Goal: Task Accomplishment & Management: Manage account settings

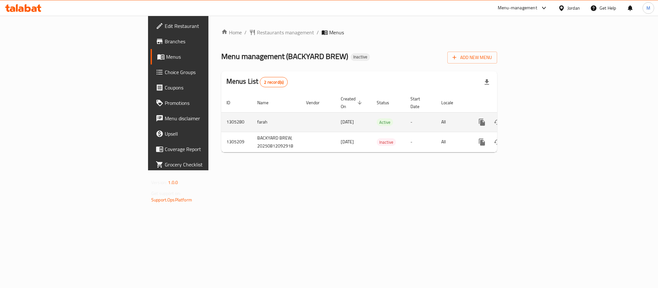
click at [532, 118] on icon "enhanced table" at bounding box center [528, 122] width 8 height 8
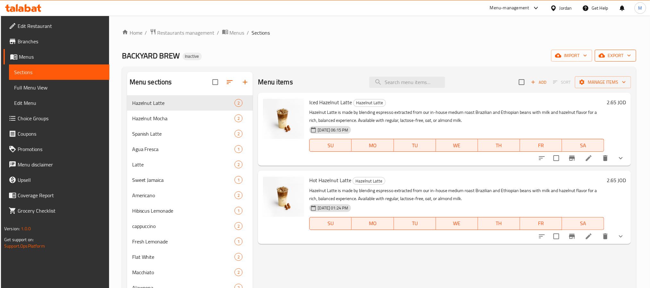
click at [626, 53] on span "export" at bounding box center [615, 56] width 31 height 8
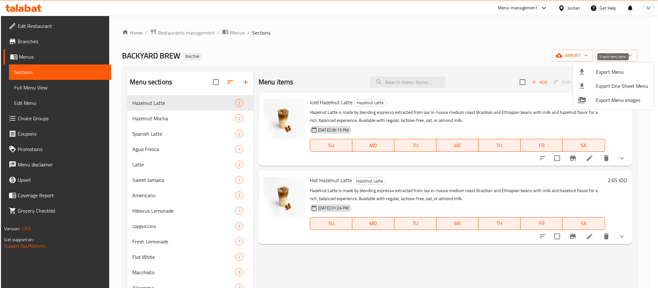
click at [615, 68] on span "Export Menu" at bounding box center [622, 72] width 52 height 8
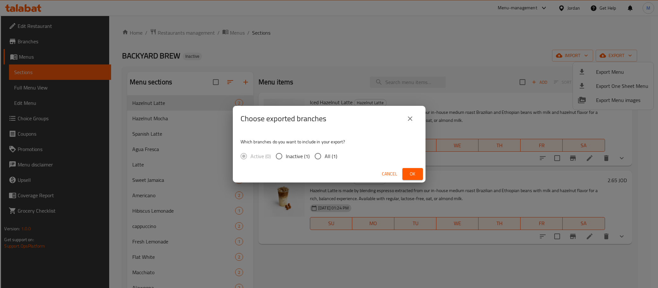
click at [304, 152] on span "Inactive (1)" at bounding box center [298, 156] width 24 height 8
click at [286, 152] on input "Inactive (1)" at bounding box center [278, 156] width 13 height 13
radio input "true"
click at [320, 153] on input "All (1)" at bounding box center [317, 156] width 13 height 13
radio input "true"
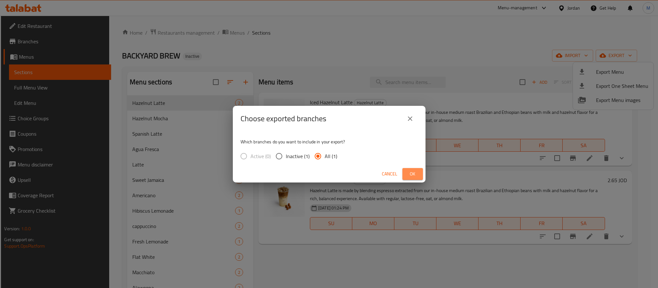
click at [414, 172] on span "Ok" at bounding box center [412, 174] width 10 height 8
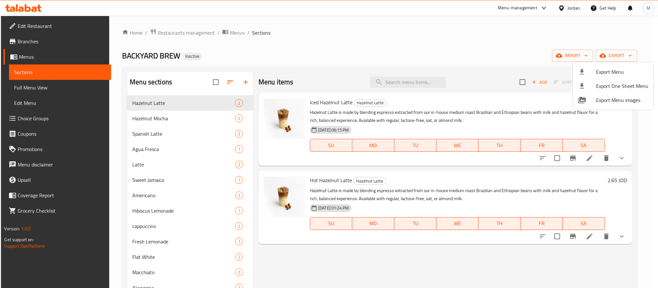
click at [564, 8] on div at bounding box center [329, 144] width 658 height 288
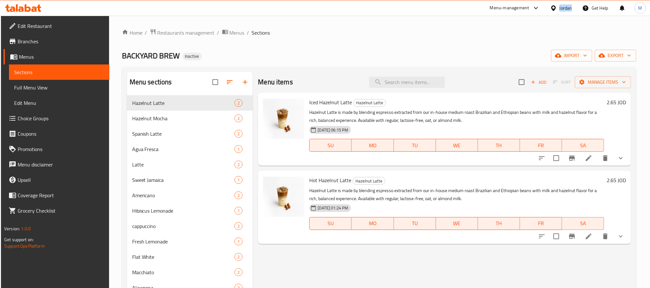
click at [564, 8] on div "Jordan" at bounding box center [566, 7] width 13 height 7
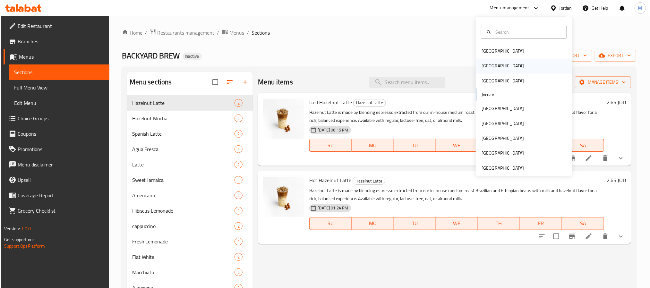
click at [511, 68] on div "Egypt" at bounding box center [524, 66] width 96 height 15
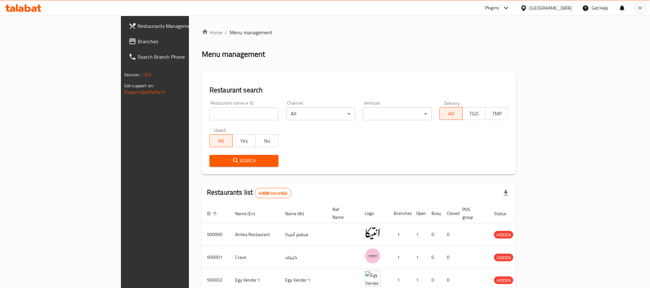
click at [138, 39] on span "Branches" at bounding box center [181, 42] width 87 height 8
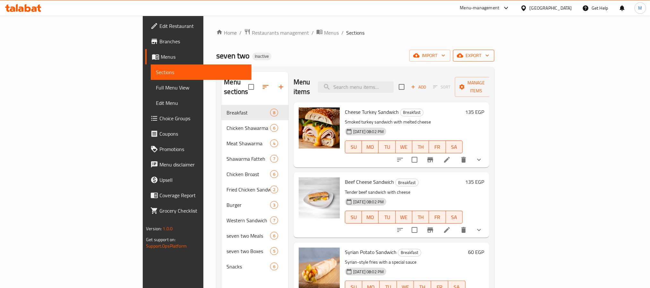
click at [491, 57] on icon "button" at bounding box center [487, 55] width 6 height 6
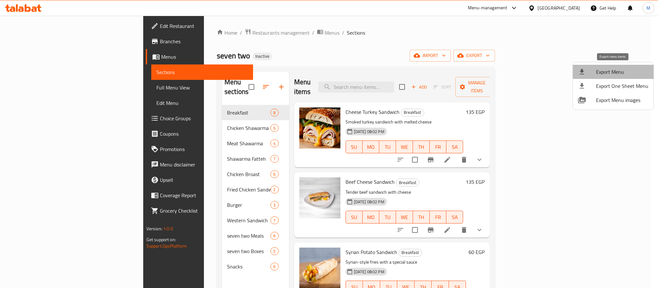
click at [614, 69] on span "Export Menu" at bounding box center [622, 72] width 52 height 8
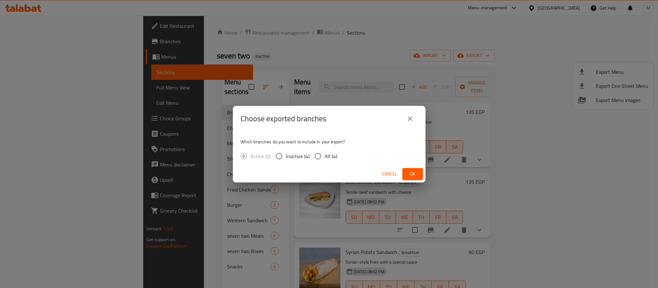
click at [340, 153] on div "Active (0) Inactive (4) All (4)" at bounding box center [291, 156] width 102 height 13
click at [335, 156] on span "All (4)" at bounding box center [330, 156] width 13 height 8
click at [324, 156] on input "All (4)" at bounding box center [317, 156] width 13 height 13
radio input "true"
click at [410, 176] on span "Ok" at bounding box center [412, 174] width 10 height 8
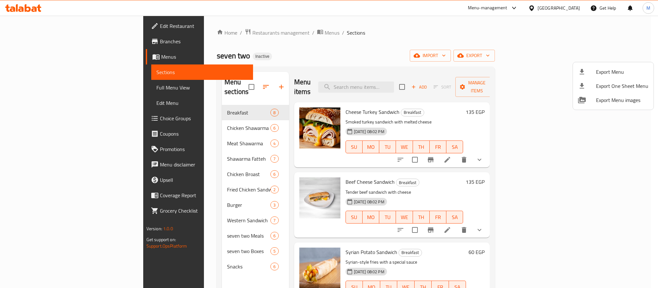
click at [333, 34] on div at bounding box center [329, 144] width 658 height 288
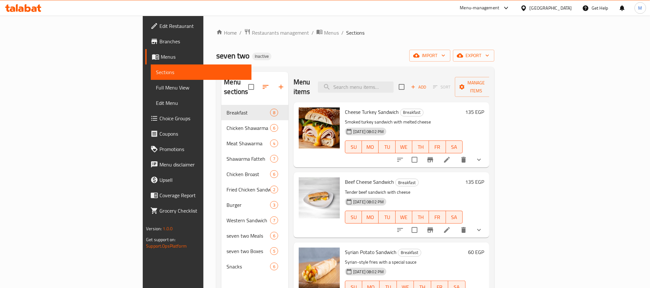
drag, startPoint x: 529, startPoint y: 1, endPoint x: 381, endPoint y: 39, distance: 152.0
click at [381, 39] on div "Home / Restaurants management / Menus / Sections seven two Inactive import expo…" at bounding box center [355, 197] width 278 height 337
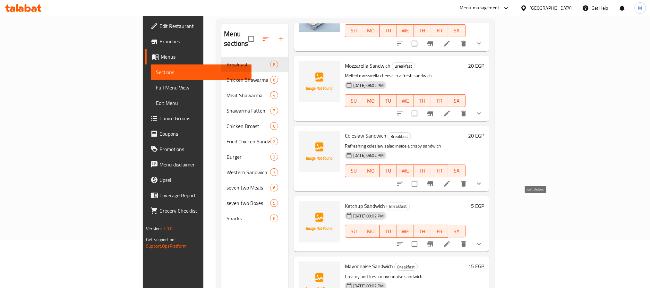
scroll to position [90, 0]
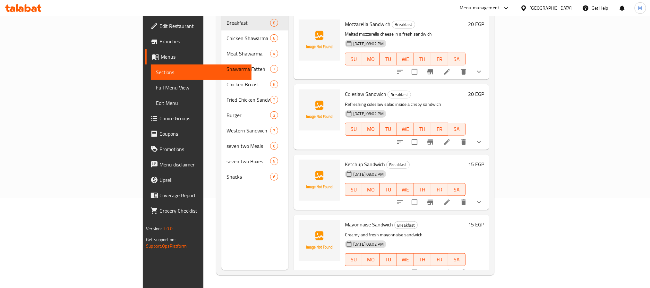
click at [483, 138] on icon "show more" at bounding box center [479, 142] width 8 height 8
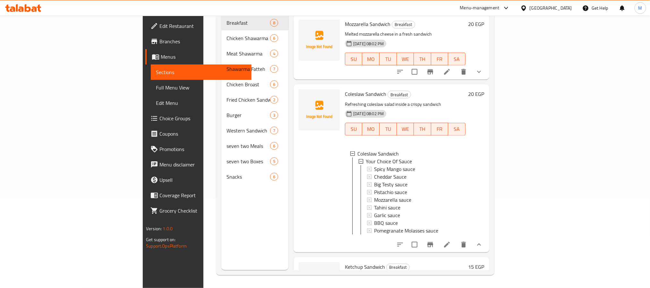
scroll to position [1, 0]
click at [487, 64] on button "show more" at bounding box center [478, 71] width 15 height 15
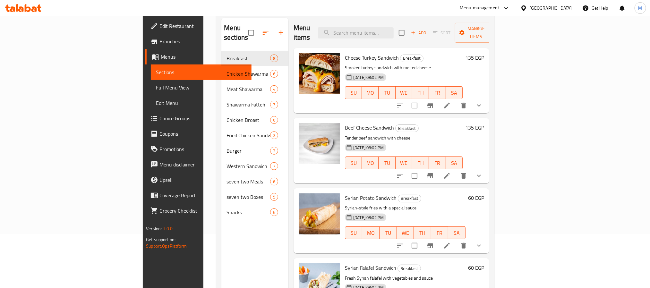
scroll to position [42, 0]
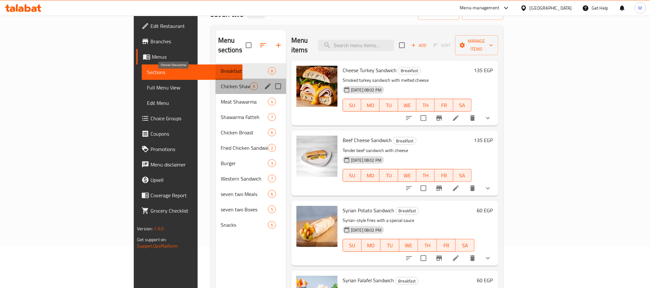
click at [221, 82] on span "Chicken Shawarma" at bounding box center [235, 86] width 29 height 8
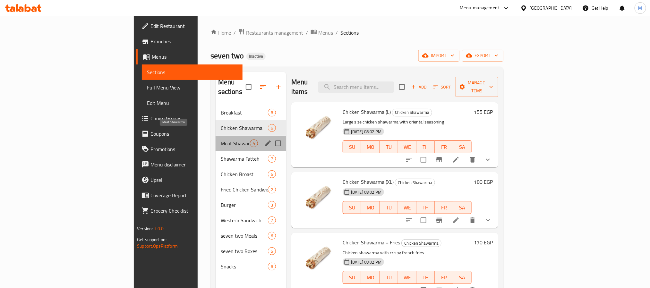
click at [221, 140] on span "Meat Shawarma" at bounding box center [235, 144] width 29 height 8
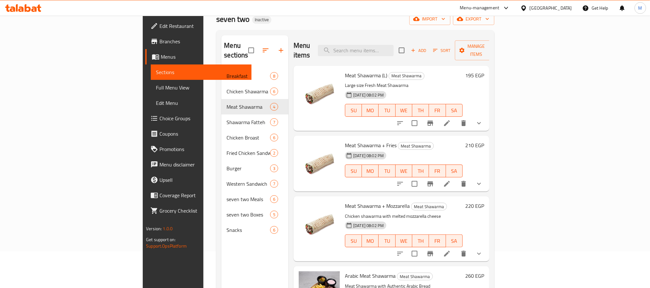
scroll to position [90, 0]
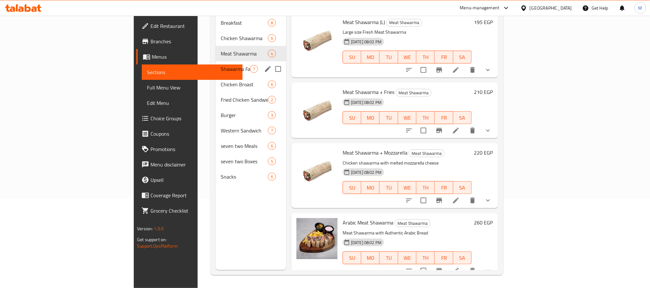
click at [221, 65] on span "Shawarma Fatteh" at bounding box center [235, 69] width 29 height 8
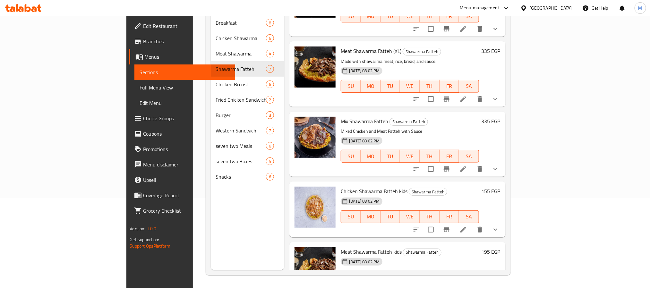
scroll to position [199, 0]
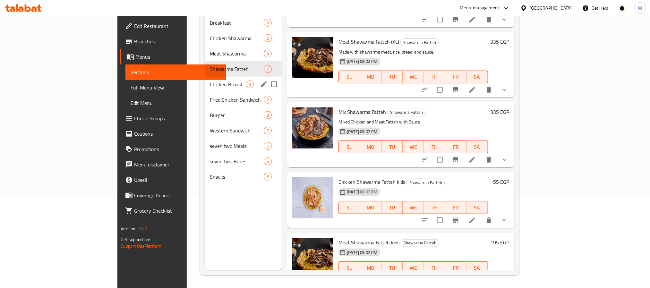
click at [210, 81] on span "Chicken Broast" at bounding box center [228, 85] width 36 height 8
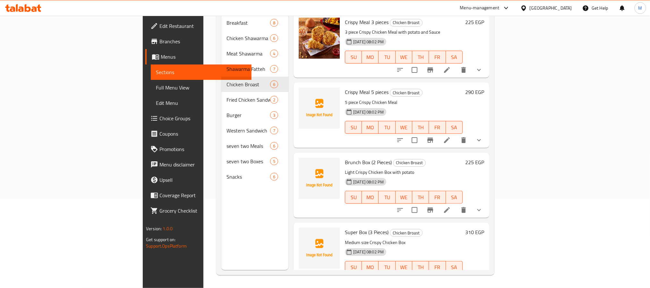
scroll to position [42, 0]
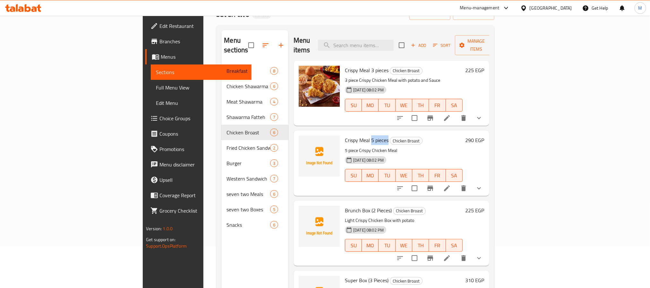
drag, startPoint x: 353, startPoint y: 130, endPoint x: 335, endPoint y: 129, distance: 17.4
click at [345, 136] on h6 "Crispy Meal 5 pieces Chicken Broast" at bounding box center [404, 140] width 118 height 9
copy span "5 pieces"
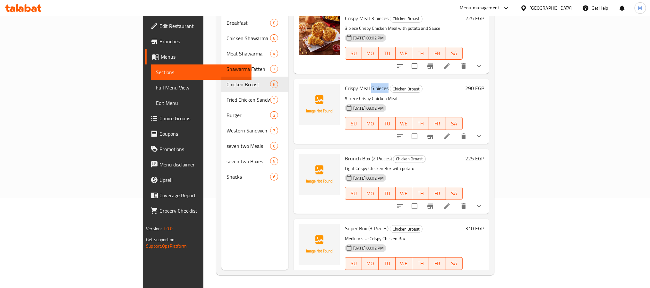
scroll to position [0, 0]
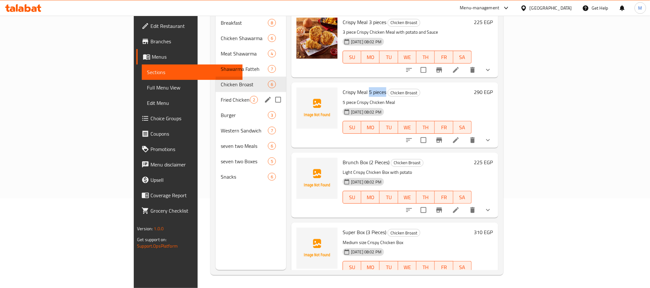
click at [216, 92] on div "Fried Chicken Sandwich 2" at bounding box center [251, 99] width 71 height 15
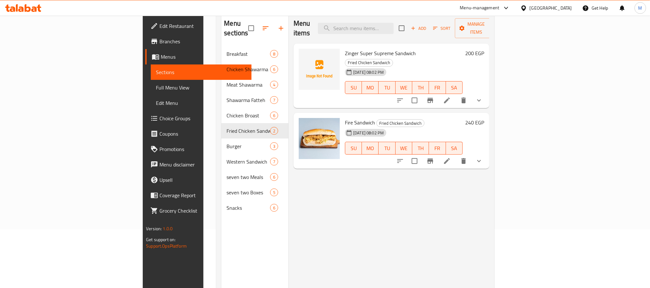
scroll to position [42, 0]
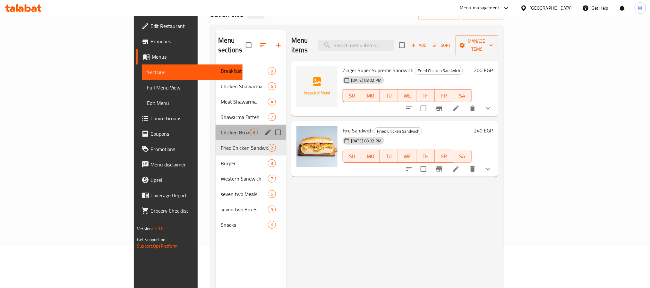
click at [216, 125] on div "Chicken Broast 6" at bounding box center [251, 132] width 71 height 15
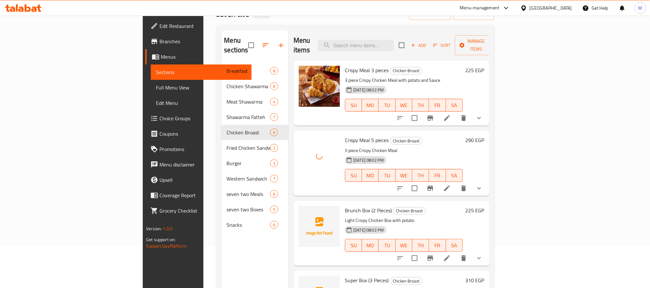
click at [345, 135] on span "Crispy Meal 5 pieces" at bounding box center [367, 140] width 44 height 10
copy h6 "Crispy Meal 5 pieces"
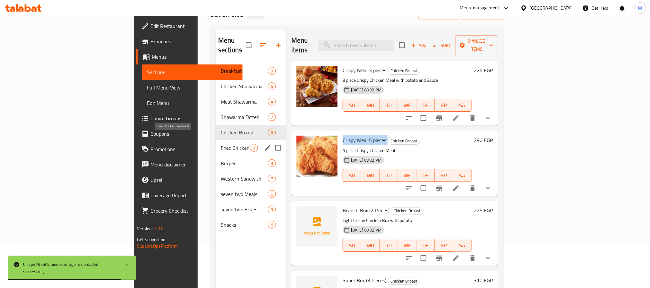
click at [221, 144] on span "Fried Chicken Sandwich" at bounding box center [235, 148] width 29 height 8
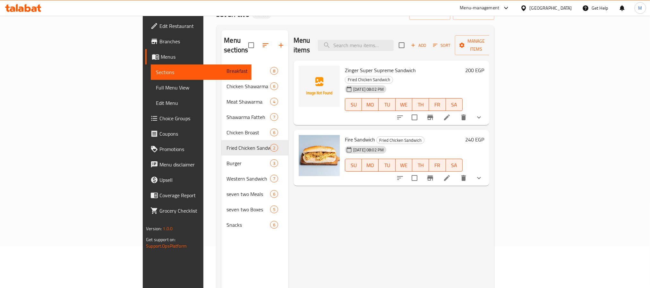
click at [345, 65] on span "Zinger Super Supreme Sandwich" at bounding box center [380, 70] width 71 height 10
copy h6 "Zinger Super Supreme Sandwich"
click at [481, 116] on icon "show more" at bounding box center [479, 117] width 4 height 2
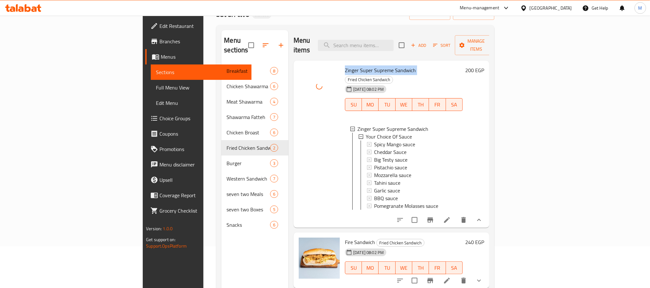
click at [351, 65] on span "Zinger Super Supreme Sandwich" at bounding box center [380, 70] width 71 height 10
click at [311, 29] on div "Menu sections Breakfast 8 Chicken Shawarma 6 Meat Shawarma 4 Shawarma Fatteh 7 …" at bounding box center [355, 174] width 278 height 298
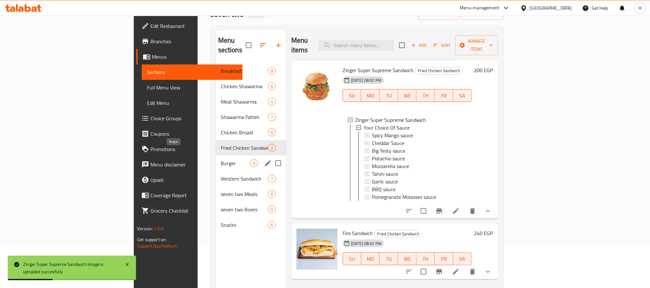
click at [221, 160] on span "Burger" at bounding box center [235, 164] width 29 height 8
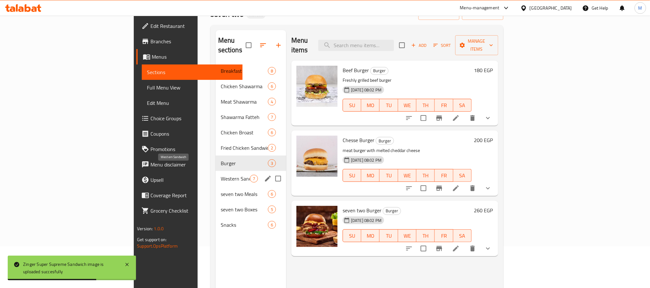
click at [221, 175] on span "Western Sandwich" at bounding box center [235, 179] width 29 height 8
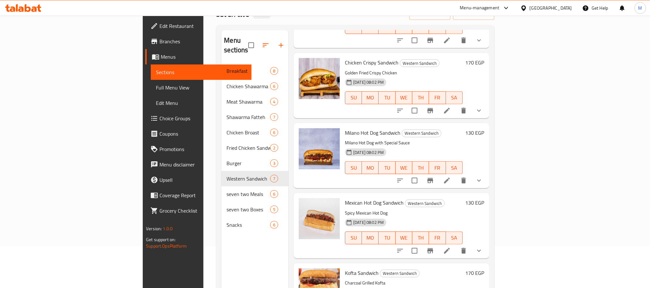
scroll to position [90, 0]
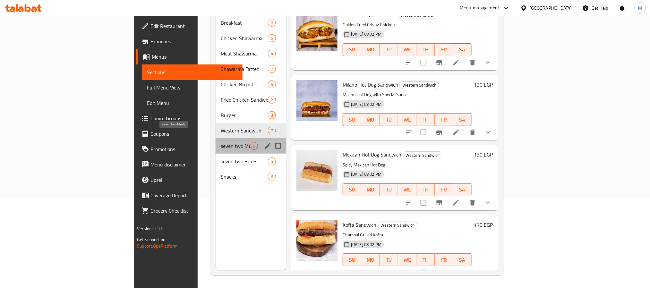
click at [221, 142] on span "seven two Meals" at bounding box center [235, 146] width 29 height 8
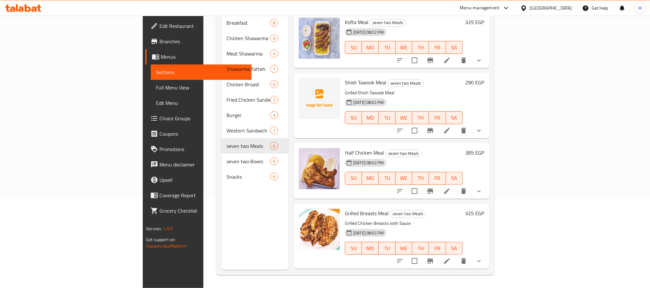
scroll to position [42, 0]
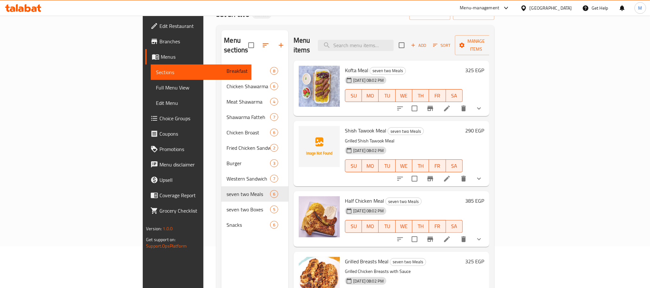
click at [345, 126] on span "Shish Tawook Meal" at bounding box center [365, 131] width 41 height 10
copy h6 "Shish Tawook Meal"
click at [483, 175] on icon "show more" at bounding box center [479, 179] width 8 height 8
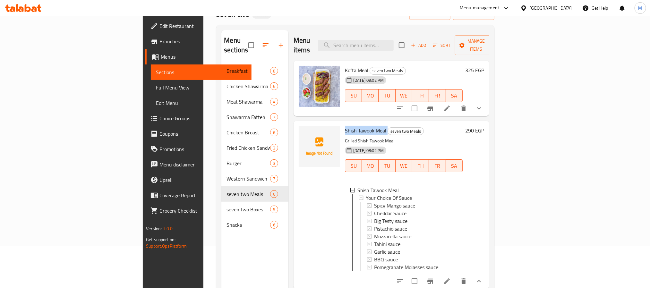
scroll to position [1, 0]
click at [345, 126] on span "Shish Tawook Meal" at bounding box center [365, 131] width 41 height 10
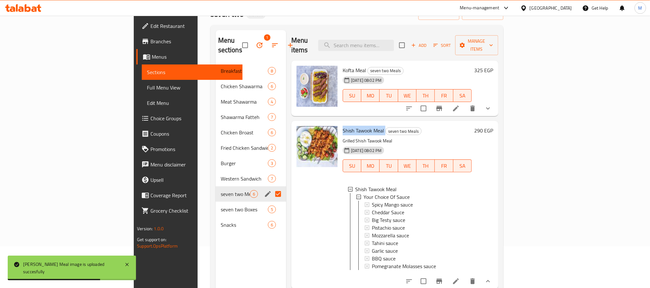
click at [272, 187] on input "Menu sections" at bounding box center [278, 193] width 13 height 13
checkbox input "false"
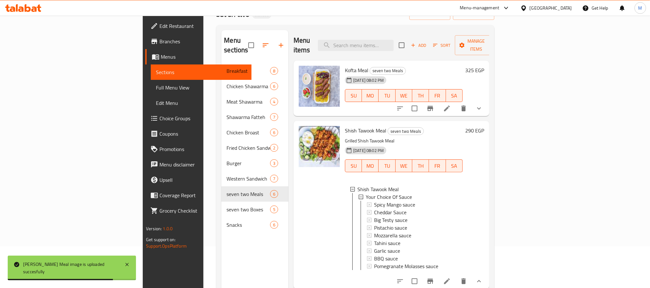
click at [296, 182] on div at bounding box center [319, 205] width 46 height 163
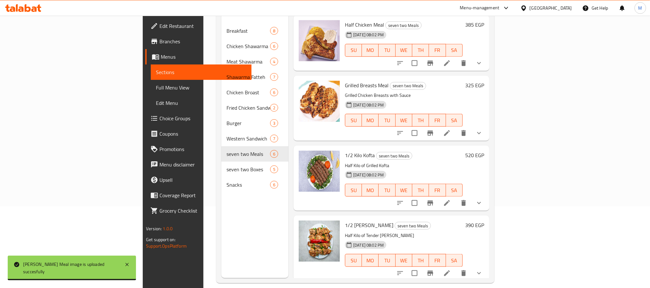
scroll to position [90, 0]
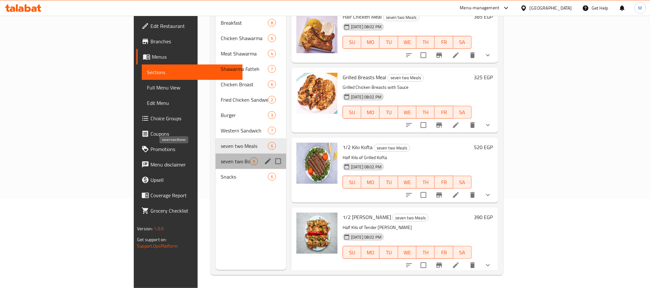
click at [221, 158] on span "seven two Boxes" at bounding box center [235, 162] width 29 height 8
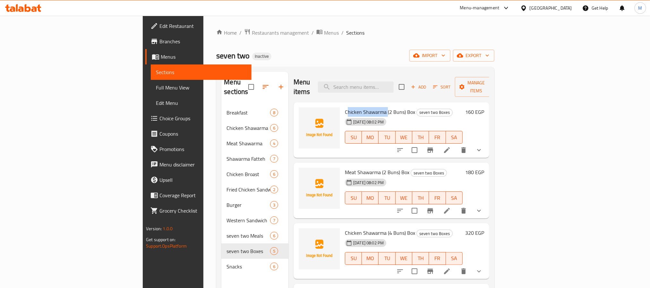
drag, startPoint x: 351, startPoint y: 102, endPoint x: 311, endPoint y: 104, distance: 39.9
click at [345, 107] on span "Chicken Shawarma (2 Buns) Box" at bounding box center [380, 112] width 70 height 10
drag, startPoint x: 350, startPoint y: 103, endPoint x: 307, endPoint y: 103, distance: 43.0
click at [342, 105] on div "Chicken Shawarma (2 Buns) Box seven two Boxes 12-08-2025 08:02 PM SU MO TU WE T…" at bounding box center [403, 130] width 123 height 51
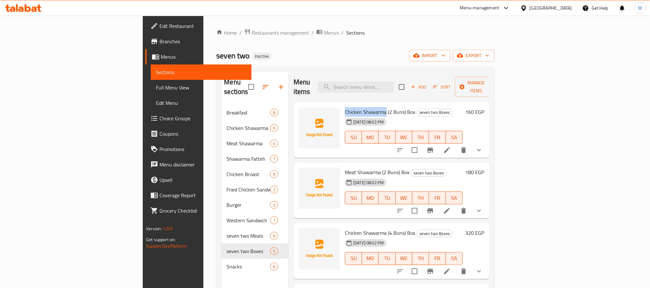
copy span "Chicken Shawarma"
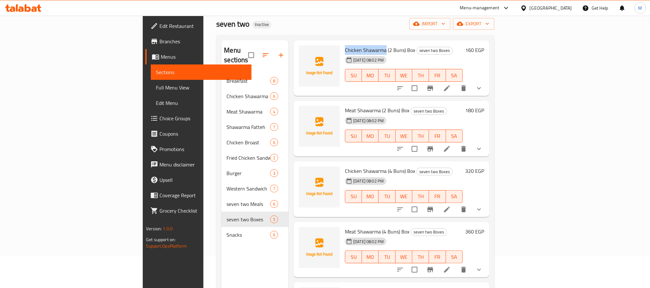
scroll to position [48, 0]
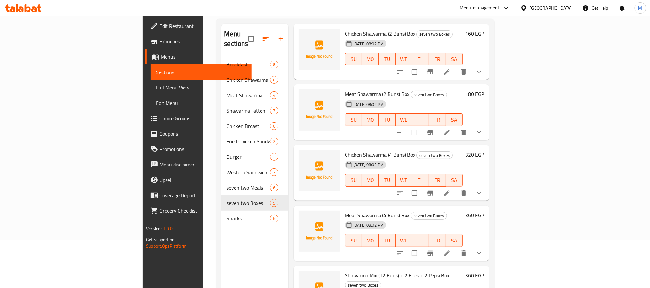
click at [345, 89] on span "Meat Shawarma (2 Buns) Box" at bounding box center [377, 94] width 65 height 10
drag, startPoint x: 345, startPoint y: 85, endPoint x: 307, endPoint y: 87, distance: 37.3
click at [342, 87] on div "Meat Shawarma (2 Buns) Box seven two Boxes 12-08-2025 08:02 PM SU MO TU WE TH F…" at bounding box center [403, 112] width 123 height 51
copy span "Meat Shawarma"
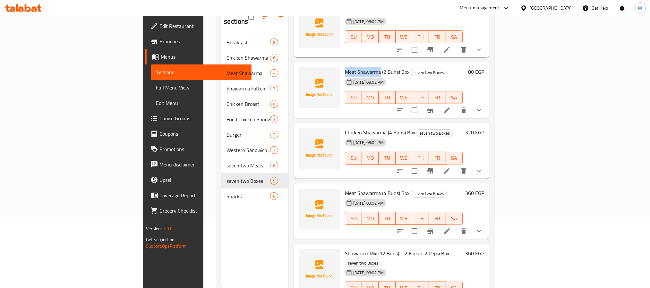
scroll to position [90, 0]
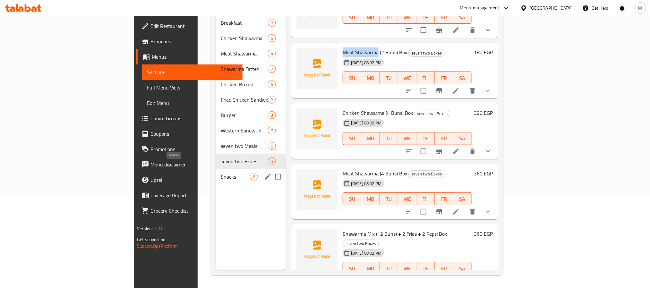
click at [221, 173] on span "Snacks" at bounding box center [235, 177] width 29 height 8
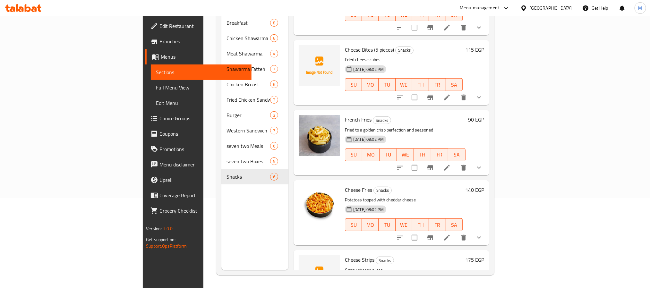
scroll to position [52, 0]
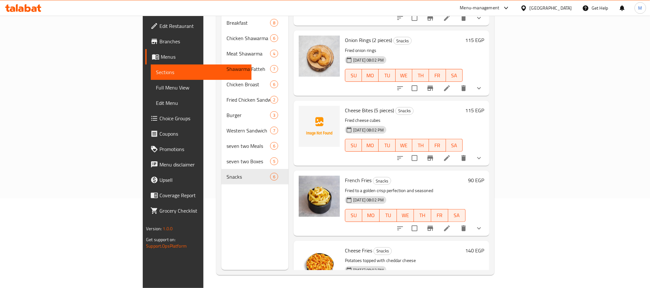
click at [345, 106] on span "Cheese Bites (5 pieces)" at bounding box center [369, 111] width 49 height 10
copy span "Cheese"
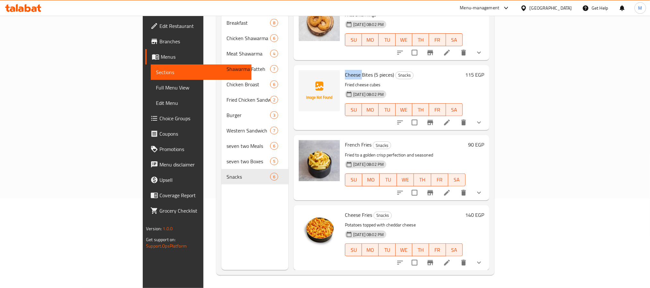
scroll to position [148, 0]
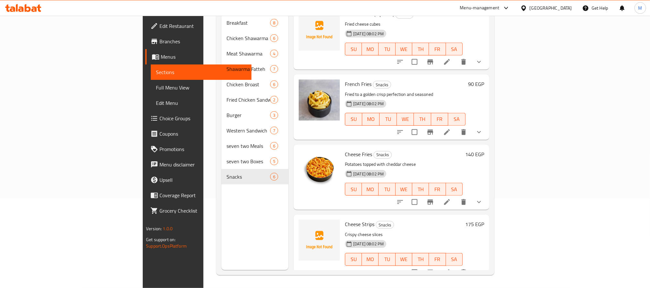
click at [345, 220] on span "Cheese Strips" at bounding box center [360, 225] width 30 height 10
copy h6 "Cheese Strips"
click at [483, 269] on icon "show more" at bounding box center [479, 273] width 8 height 8
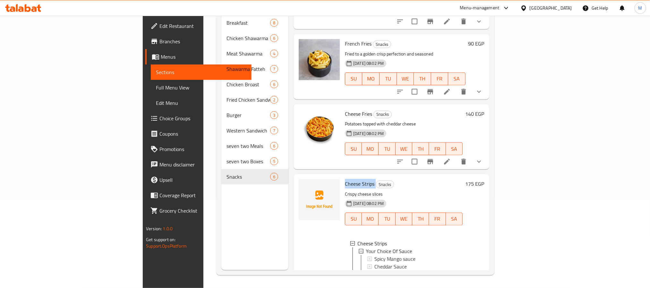
scroll to position [258, 0]
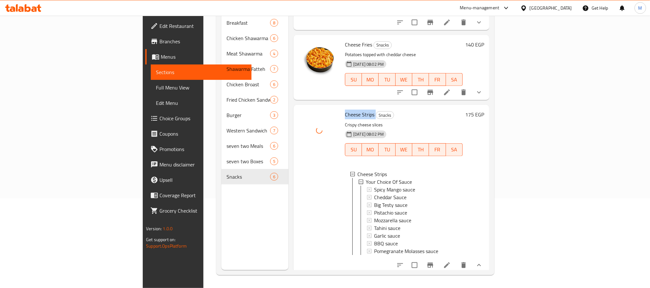
click at [345, 110] on span "Cheese Strips" at bounding box center [360, 115] width 30 height 10
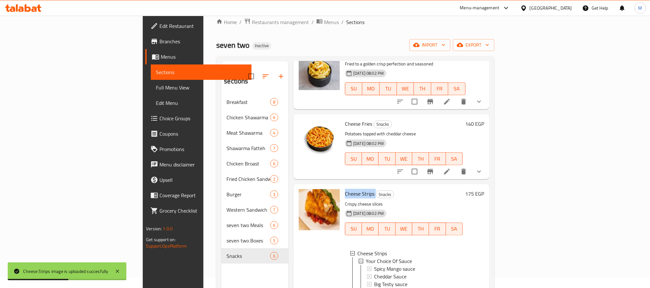
scroll to position [0, 0]
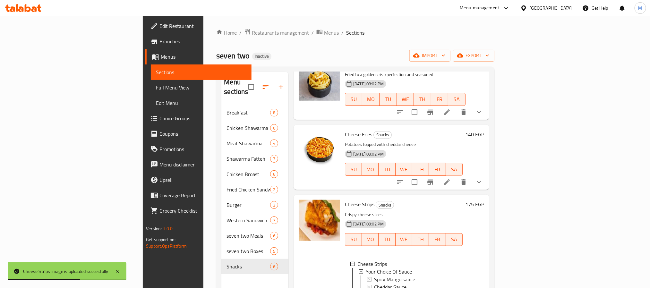
click at [494, 47] on div "Home / Restaurants management / Menus / Sections seven two Inactive import expo…" at bounding box center [355, 197] width 278 height 337
click at [489, 52] on span "export" at bounding box center [473, 56] width 31 height 8
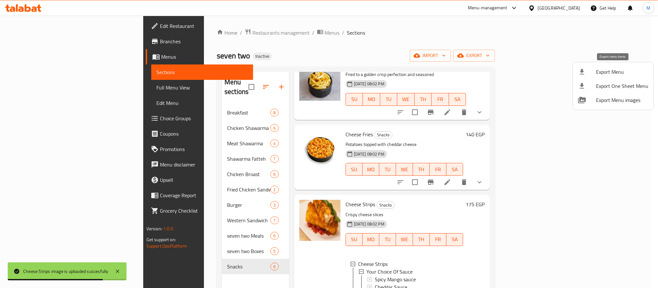
click at [604, 69] on span "Export Menu" at bounding box center [622, 72] width 52 height 8
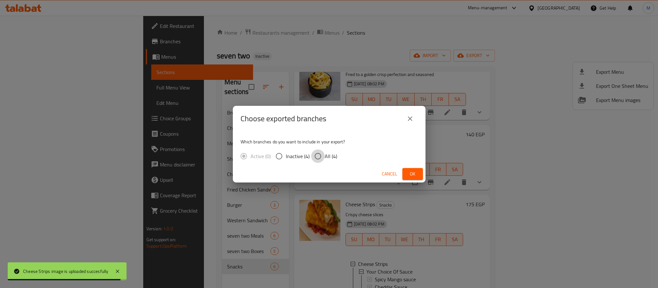
click at [314, 154] on input "All (4)" at bounding box center [317, 156] width 13 height 13
radio input "true"
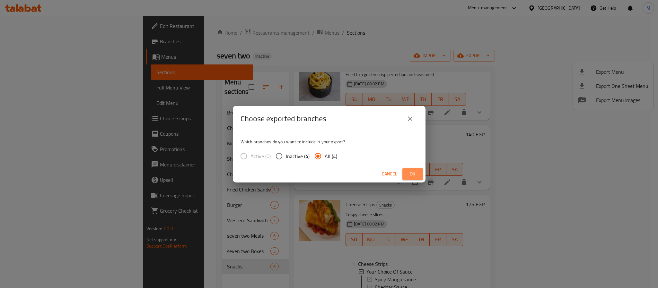
click at [417, 176] on span "Ok" at bounding box center [412, 174] width 10 height 8
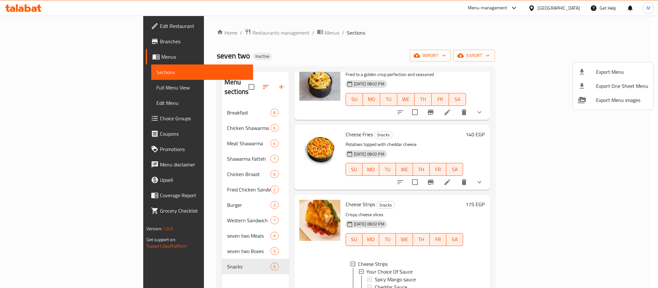
click at [570, 14] on div at bounding box center [329, 144] width 658 height 288
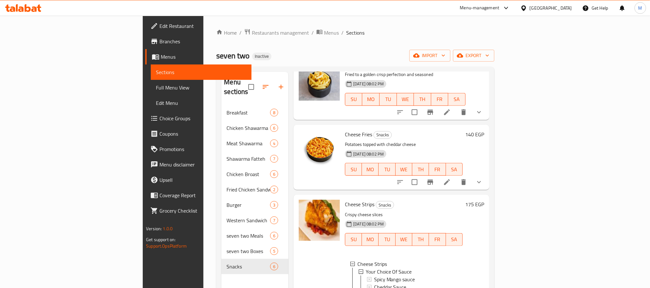
click at [526, 6] on icon at bounding box center [524, 7] width 4 height 5
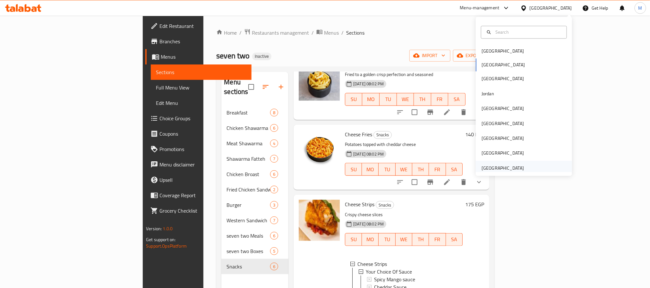
click at [512, 167] on div "[GEOGRAPHIC_DATA]" at bounding box center [503, 168] width 42 height 7
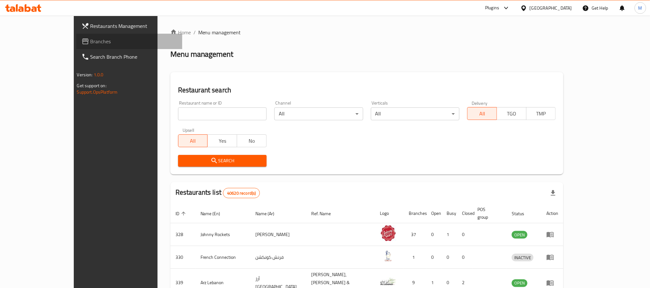
click at [91, 40] on span "Branches" at bounding box center [134, 42] width 87 height 8
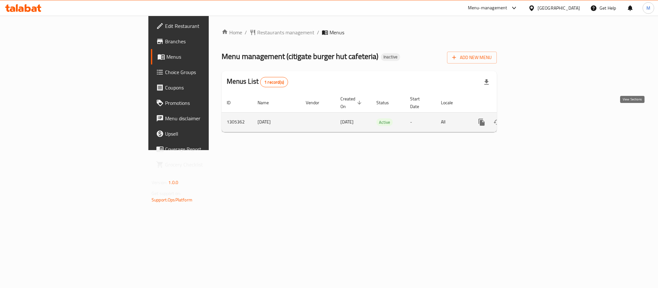
click at [535, 115] on link "enhanced table" at bounding box center [527, 122] width 15 height 15
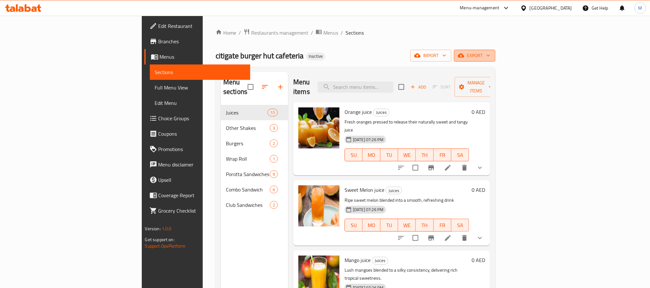
click at [490, 56] on span "export" at bounding box center [474, 56] width 31 height 8
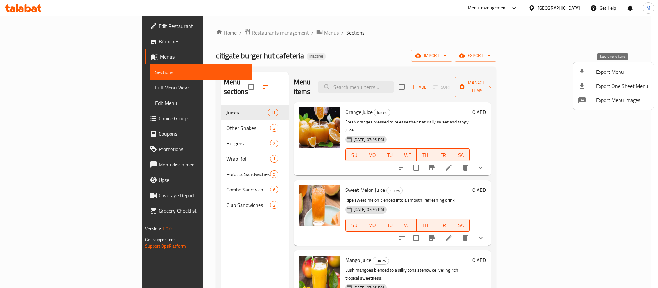
click at [583, 75] on icon at bounding box center [582, 72] width 8 height 8
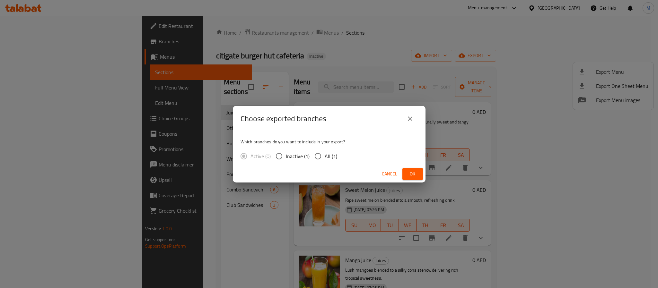
click at [337, 153] on div "Active (0) Inactive (1) All (1)" at bounding box center [291, 156] width 102 height 13
click at [333, 156] on span "All (1)" at bounding box center [330, 156] width 13 height 8
click at [324, 156] on input "All (1)" at bounding box center [317, 156] width 13 height 13
radio input "true"
click at [418, 175] on button "Ok" at bounding box center [412, 174] width 21 height 12
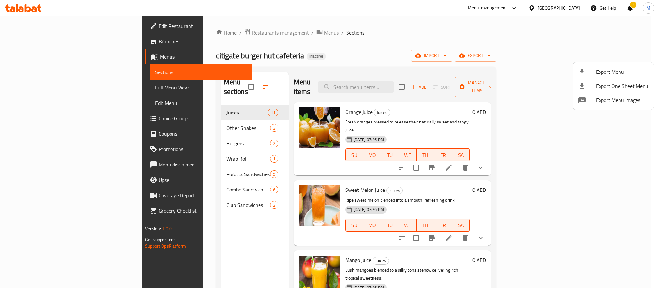
click at [562, 8] on div at bounding box center [329, 144] width 658 height 288
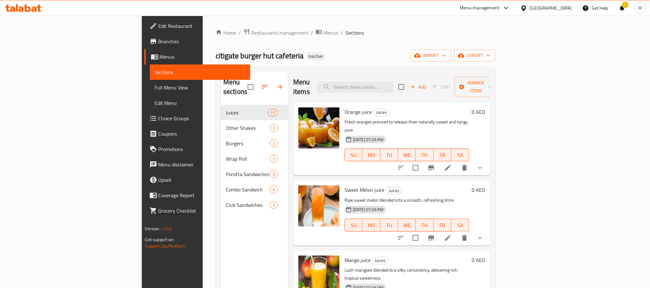
click at [549, 13] on div "[GEOGRAPHIC_DATA]" at bounding box center [546, 7] width 62 height 15
click at [549, 10] on div "[GEOGRAPHIC_DATA]" at bounding box center [551, 7] width 42 height 7
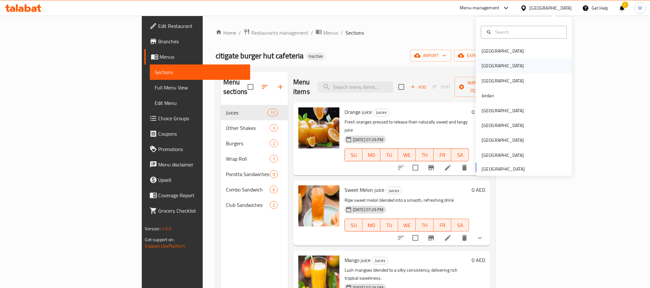
click at [502, 70] on div "[GEOGRAPHIC_DATA]" at bounding box center [524, 66] width 96 height 15
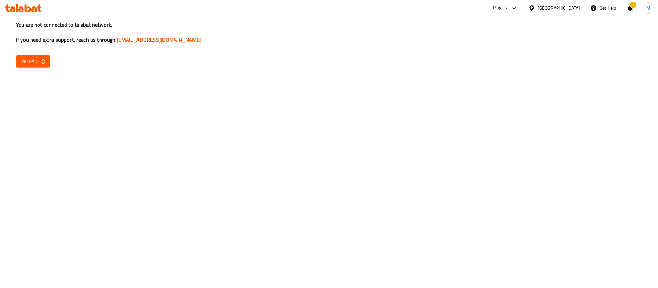
click at [41, 65] on icon "button" at bounding box center [43, 61] width 6 height 6
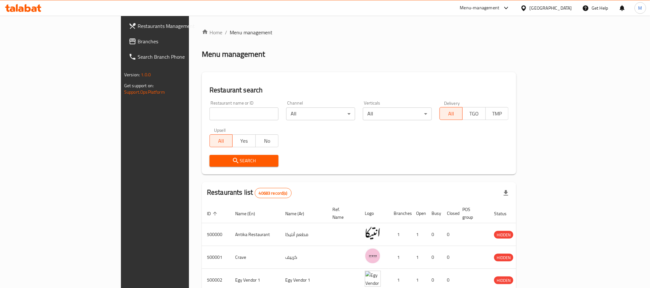
click at [138, 43] on span "Branches" at bounding box center [181, 42] width 87 height 8
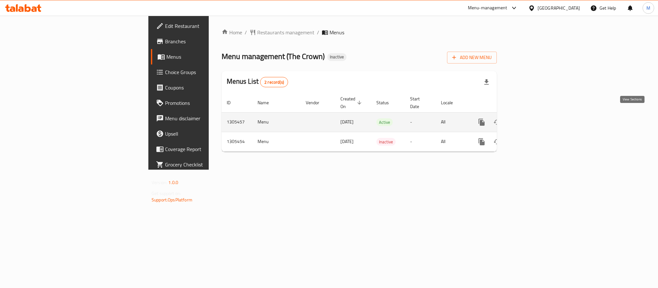
click at [535, 117] on link "enhanced table" at bounding box center [527, 122] width 15 height 15
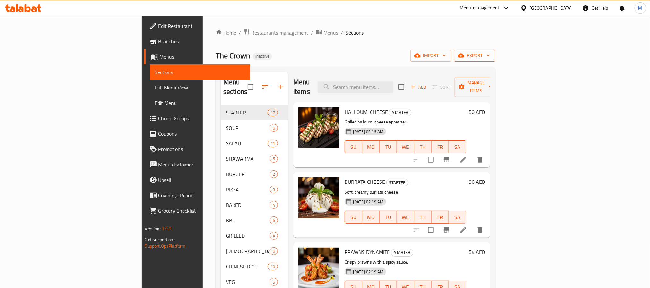
click at [490, 52] on span "export" at bounding box center [474, 56] width 31 height 8
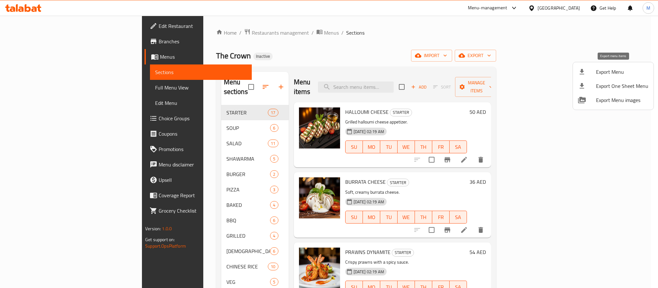
click at [608, 71] on span "Export Menu" at bounding box center [622, 72] width 52 height 8
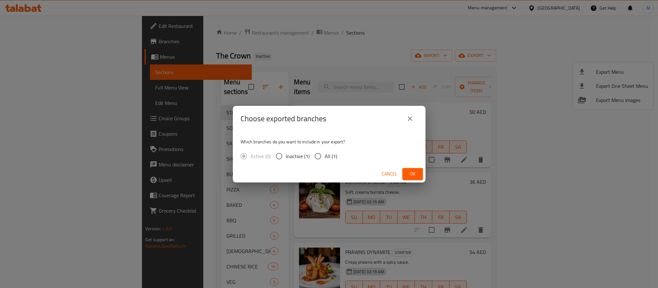
click at [332, 158] on span "All (1)" at bounding box center [330, 156] width 13 height 8
click at [324, 158] on input "All (1)" at bounding box center [317, 156] width 13 height 13
radio input "true"
click at [417, 175] on span "Ok" at bounding box center [412, 174] width 10 height 8
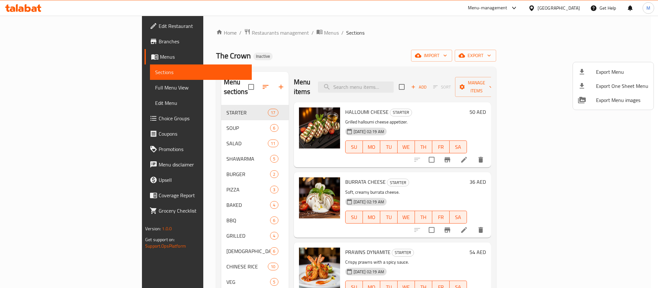
click at [31, 44] on div at bounding box center [329, 144] width 658 height 288
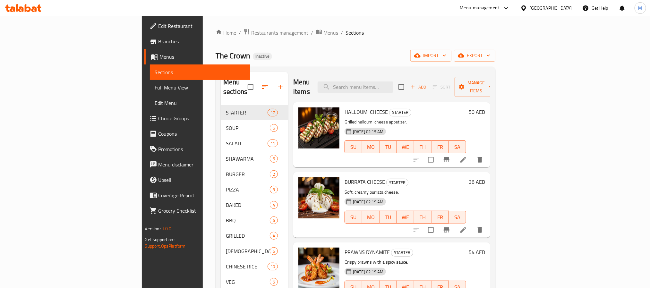
click at [159, 41] on span "Branches" at bounding box center [202, 42] width 87 height 8
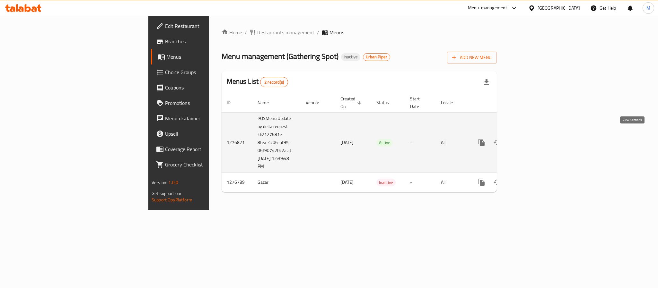
click at [531, 139] on icon "enhanced table" at bounding box center [528, 143] width 8 height 8
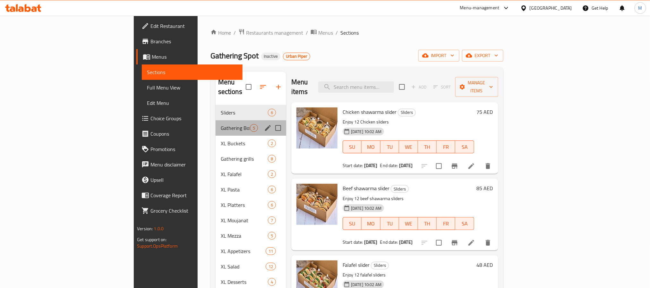
click at [216, 120] on div "Gathering Boxes 5" at bounding box center [251, 127] width 71 height 15
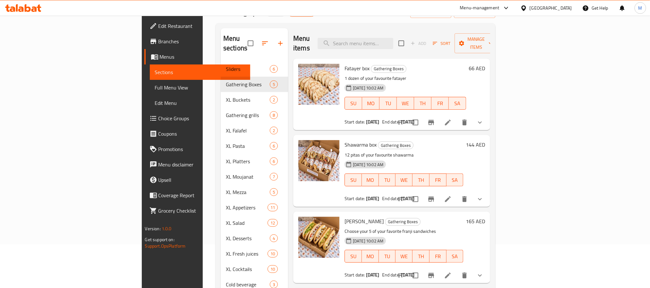
scroll to position [90, 0]
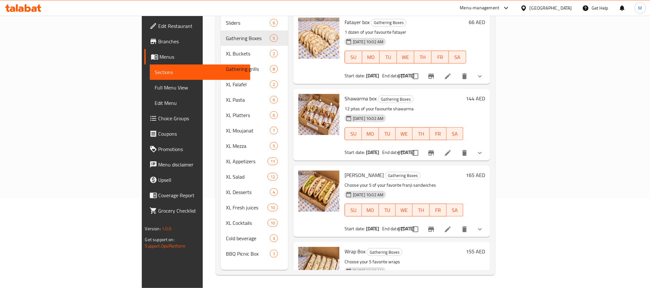
click at [485, 56] on div "66 AED" at bounding box center [475, 48] width 19 height 61
click at [485, 59] on div "66 AED" at bounding box center [475, 48] width 19 height 61
click at [484, 73] on icon "show more" at bounding box center [480, 77] width 8 height 8
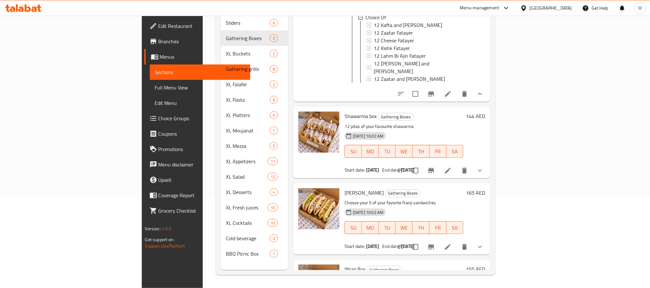
scroll to position [96, 0]
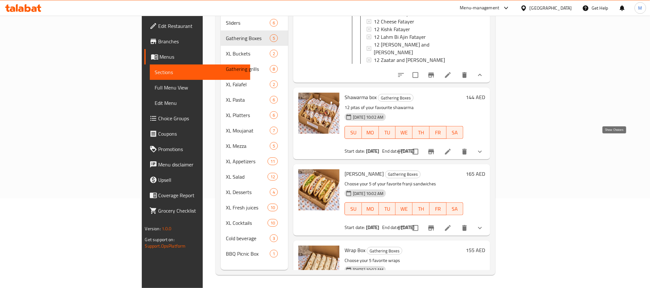
click at [484, 148] on icon "show more" at bounding box center [480, 152] width 8 height 8
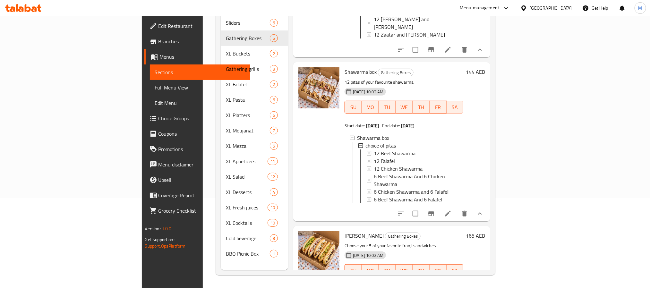
scroll to position [193, 0]
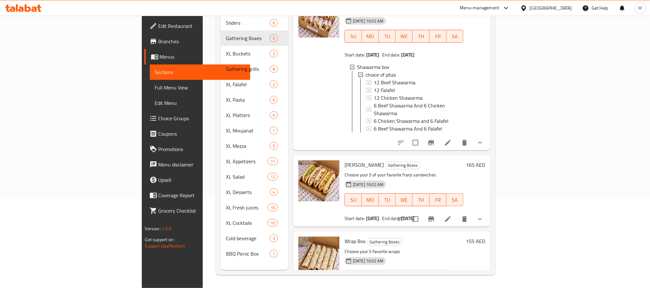
click at [488, 211] on button "show more" at bounding box center [479, 218] width 15 height 15
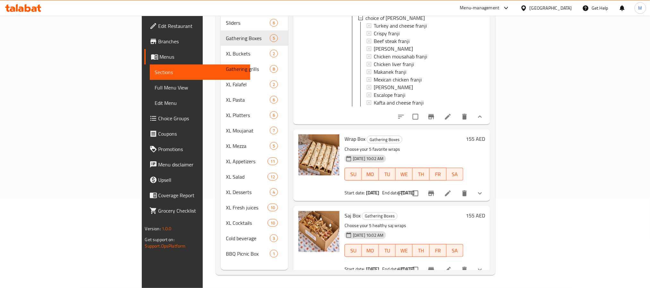
scroll to position [417, 0]
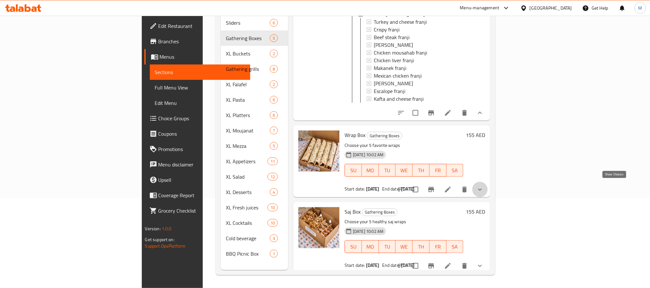
click at [484, 186] on icon "show more" at bounding box center [480, 190] width 8 height 8
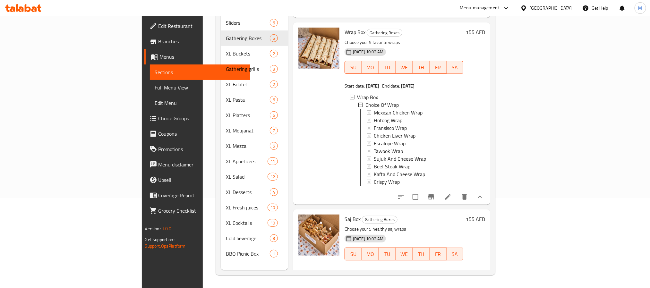
scroll to position [534, 0]
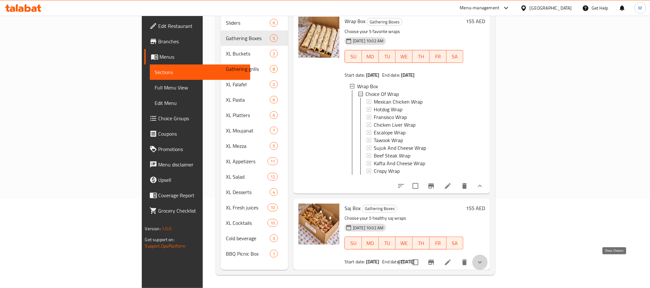
click at [484, 265] on icon "show more" at bounding box center [480, 263] width 8 height 8
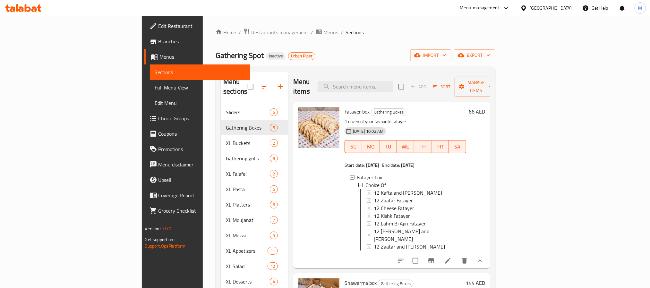
scroll to position [0, 0]
click at [159, 122] on span "Choice Groups" at bounding box center [202, 119] width 87 height 8
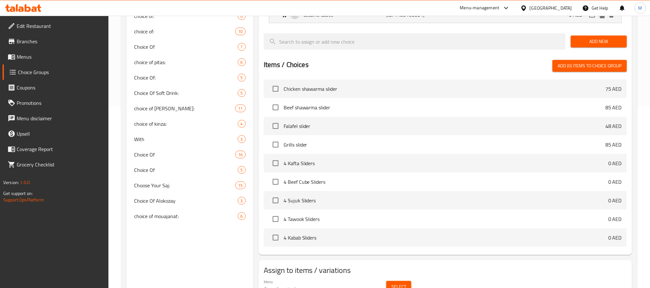
scroll to position [166, 0]
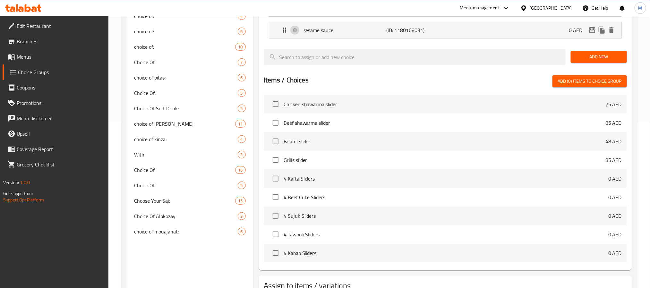
click at [32, 56] on span "Menus" at bounding box center [60, 57] width 87 height 8
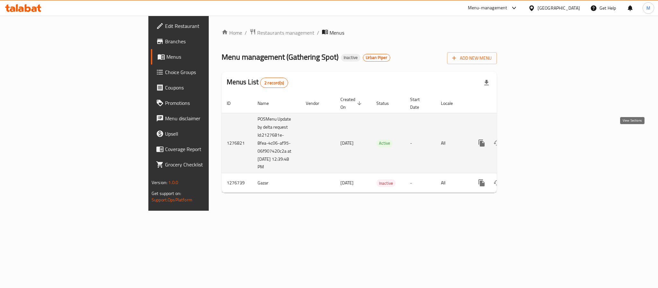
click at [530, 140] on icon "enhanced table" at bounding box center [528, 143] width 6 height 6
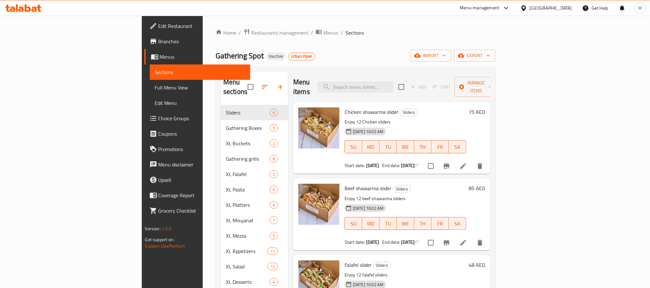
scroll to position [90, 0]
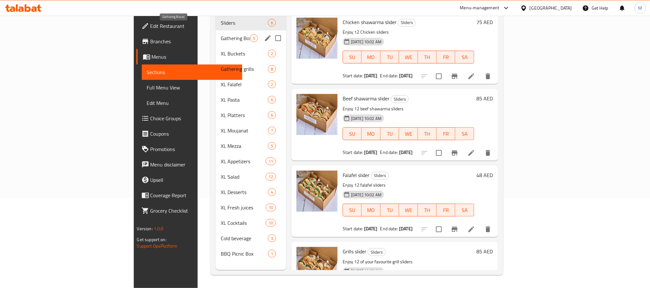
click at [221, 34] on span "Gathering Boxes" at bounding box center [235, 38] width 29 height 8
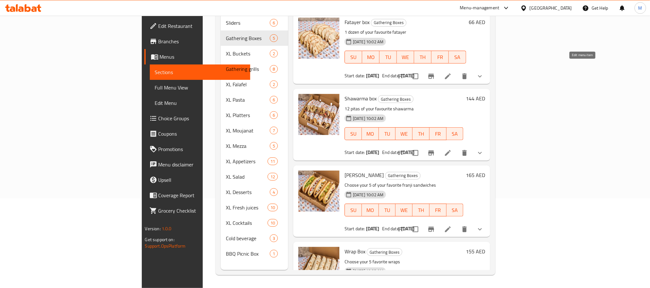
click at [451, 73] on icon at bounding box center [448, 76] width 6 height 6
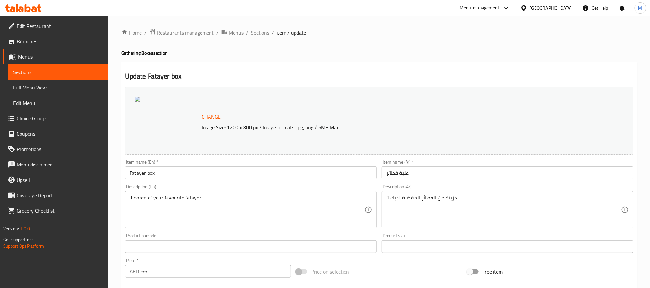
click at [263, 33] on span "Sections" at bounding box center [260, 33] width 18 height 8
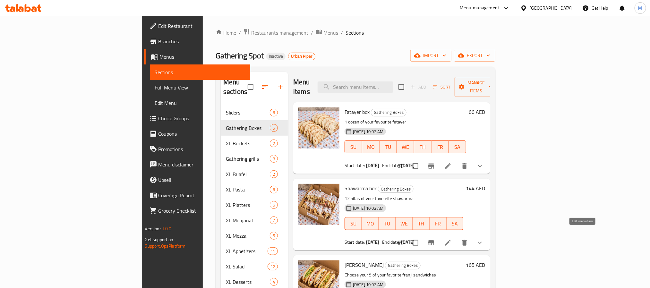
click at [452, 239] on icon at bounding box center [448, 243] width 8 height 8
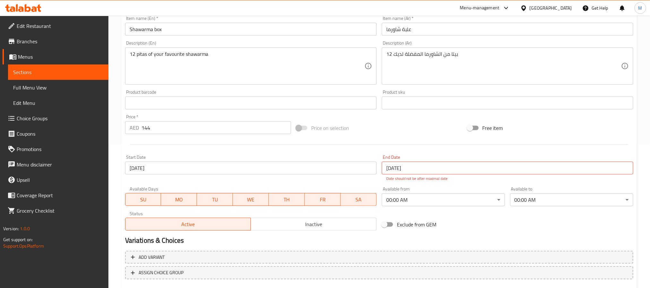
scroll to position [181, 0]
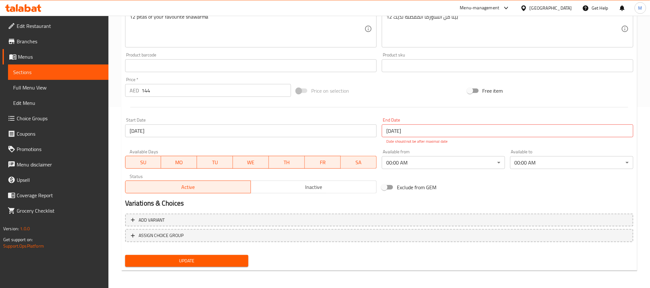
click at [469, 181] on div "Exclude from GEM" at bounding box center [464, 187] width 171 height 17
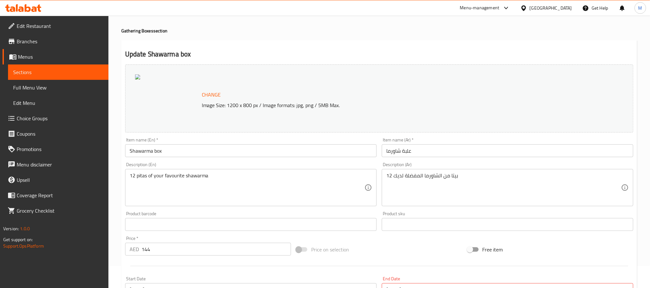
scroll to position [0, 0]
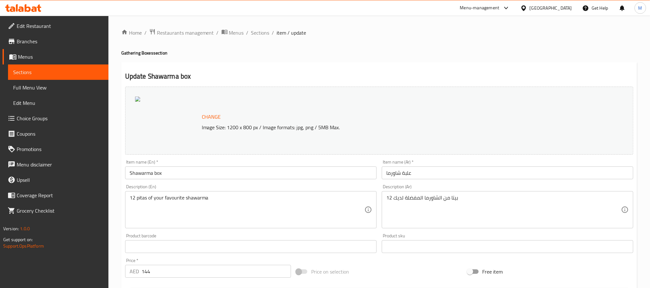
click at [249, 35] on ol "Home / Restaurants management / Menus / Sections / item / update" at bounding box center [379, 33] width 516 height 8
click at [263, 35] on span "Sections" at bounding box center [260, 33] width 18 height 8
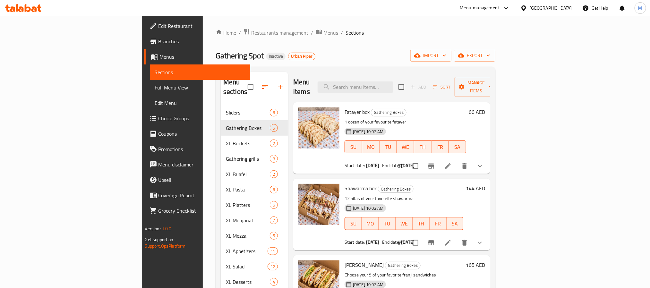
click at [508, 181] on div "Home / Restaurants management / Menus / Sections Gathering Spot Inactive Urban …" at bounding box center [356, 197] width 306 height 362
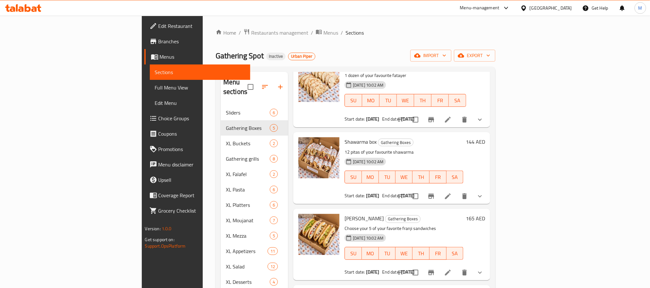
scroll to position [110, 0]
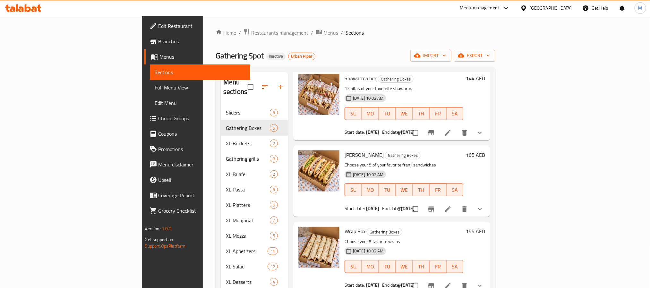
click at [457, 203] on li at bounding box center [448, 209] width 18 height 12
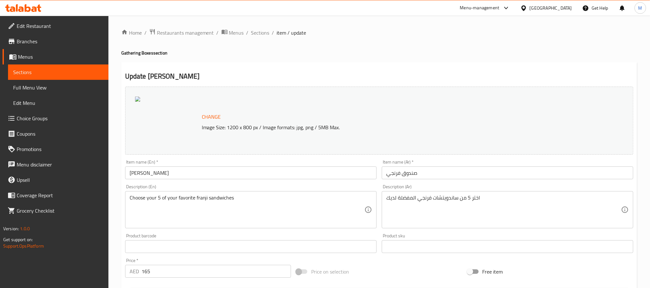
click at [254, 34] on span "Sections" at bounding box center [260, 33] width 18 height 8
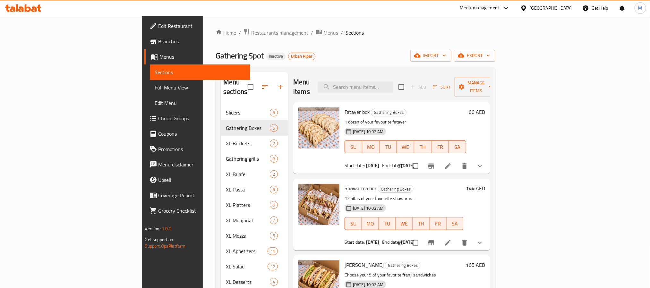
scroll to position [48, 0]
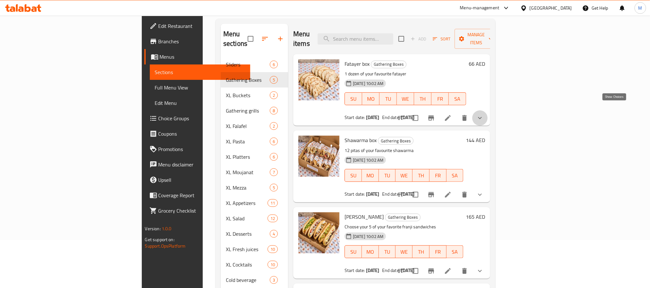
click at [484, 114] on icon "show more" at bounding box center [480, 118] width 8 height 8
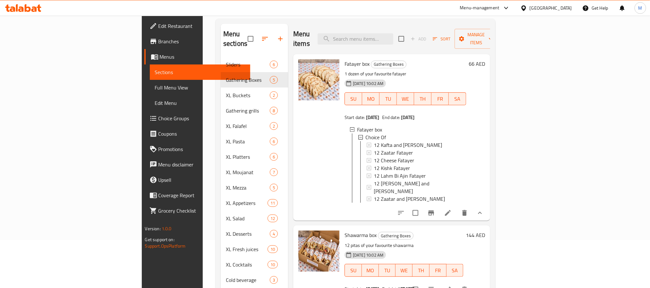
scroll to position [1, 0]
click at [452, 209] on icon at bounding box center [448, 213] width 8 height 8
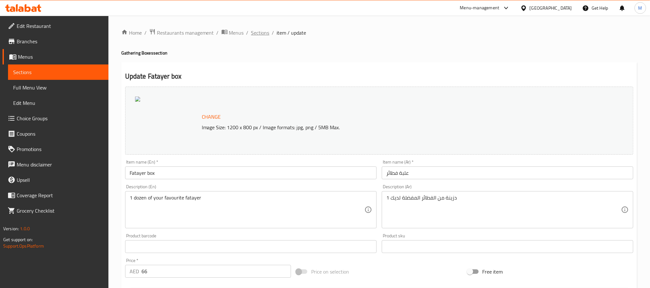
click at [261, 35] on span "Sections" at bounding box center [260, 33] width 18 height 8
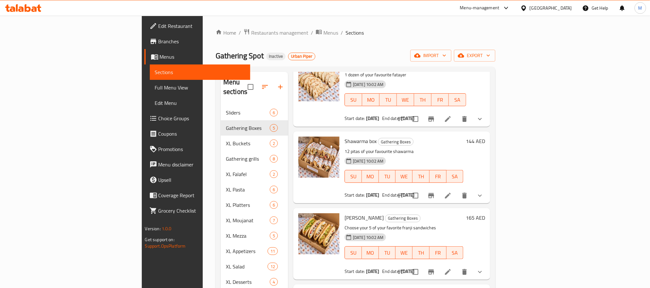
scroll to position [96, 0]
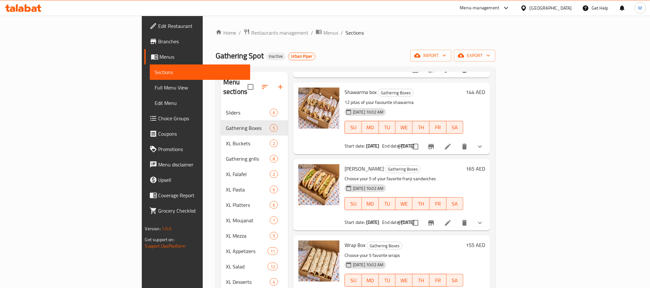
click at [457, 217] on li at bounding box center [448, 223] width 18 height 12
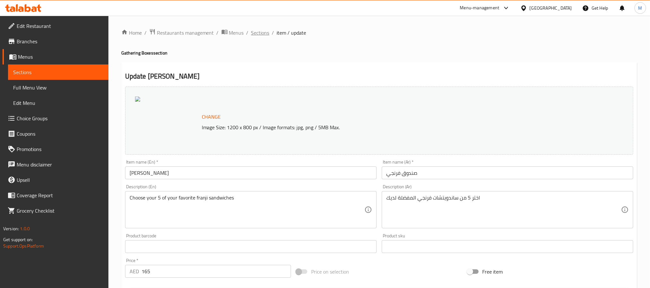
click at [254, 29] on span "Sections" at bounding box center [260, 33] width 18 height 8
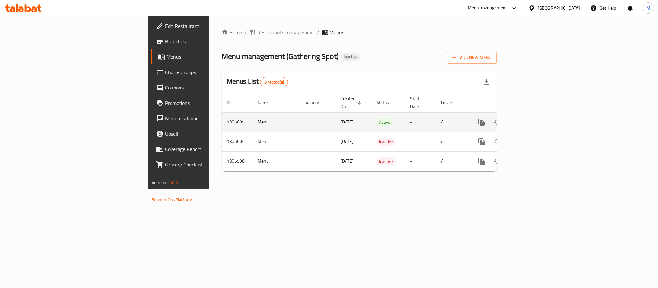
click at [531, 118] on icon "enhanced table" at bounding box center [528, 122] width 8 height 8
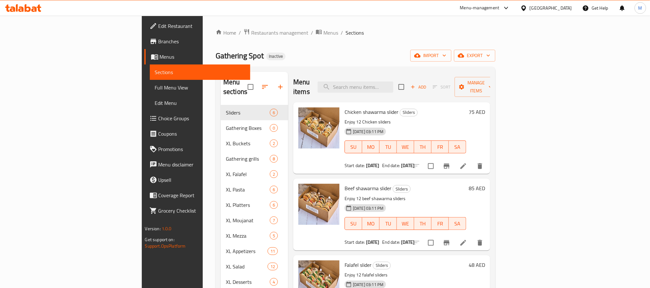
click at [393, 51] on div "Gathering Spot Inactive import export" at bounding box center [356, 56] width 280 height 12
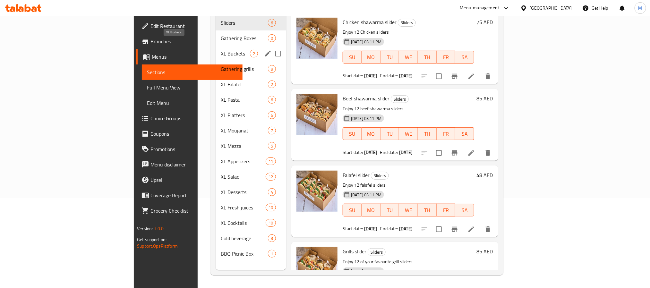
scroll to position [42, 0]
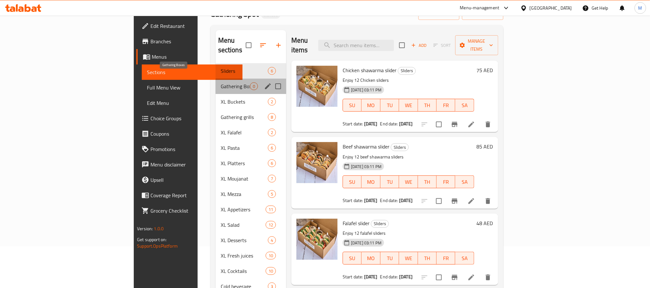
click at [221, 82] on span "Gathering Boxes" at bounding box center [235, 86] width 29 height 8
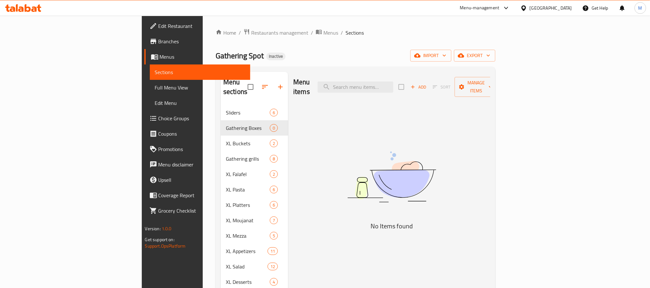
click at [535, 6] on div "[GEOGRAPHIC_DATA]" at bounding box center [551, 7] width 42 height 7
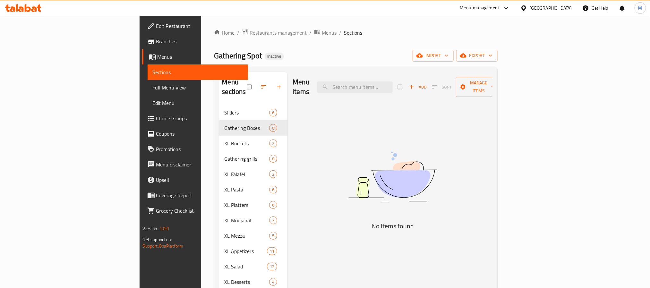
click at [549, 8] on div "[GEOGRAPHIC_DATA]" at bounding box center [551, 7] width 42 height 7
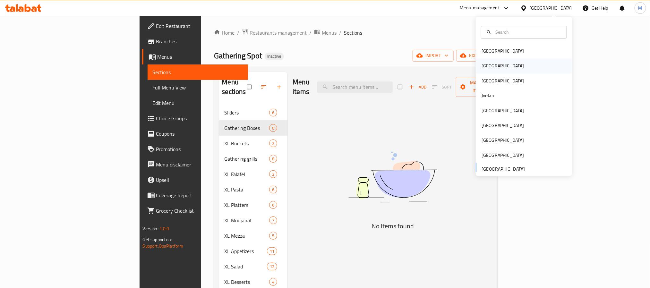
click at [491, 66] on div "[GEOGRAPHIC_DATA]" at bounding box center [524, 66] width 96 height 15
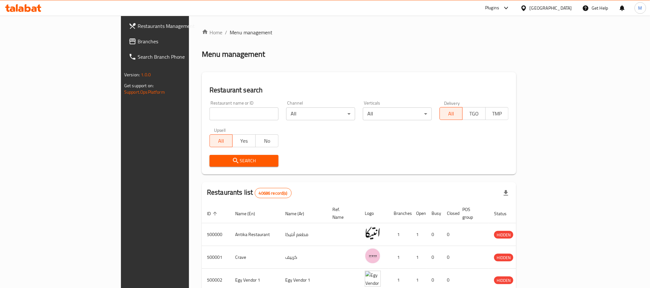
click at [138, 43] on span "Branches" at bounding box center [181, 42] width 87 height 8
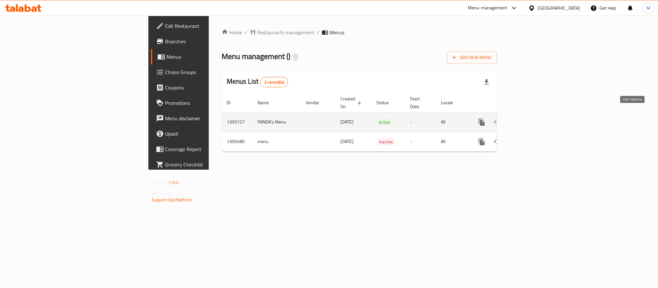
click at [531, 118] on icon "enhanced table" at bounding box center [528, 122] width 8 height 8
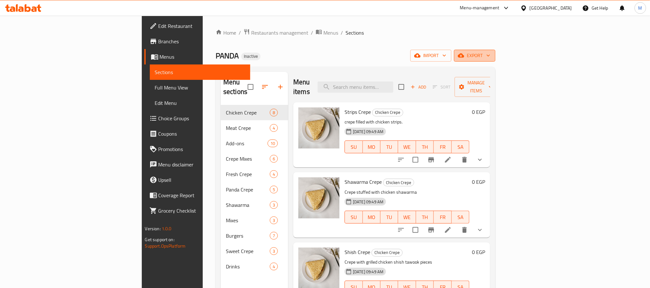
click at [490, 58] on span "export" at bounding box center [474, 56] width 31 height 8
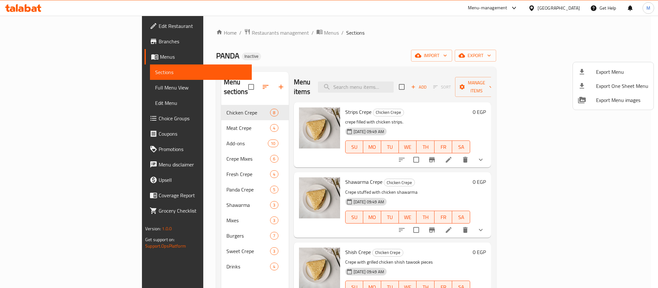
click at [607, 60] on div at bounding box center [329, 144] width 658 height 288
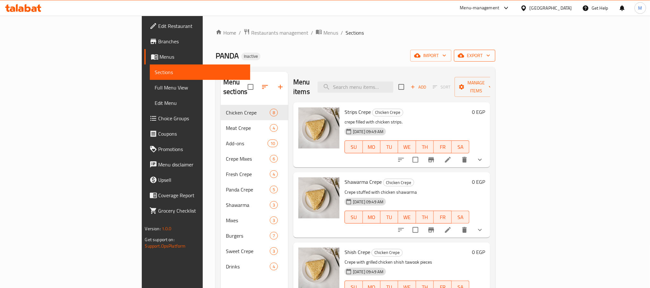
click at [490, 55] on span "export" at bounding box center [474, 56] width 31 height 8
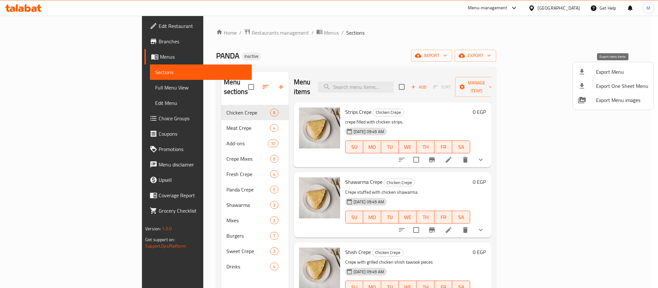
click at [605, 69] on span "Export Menu" at bounding box center [622, 72] width 52 height 8
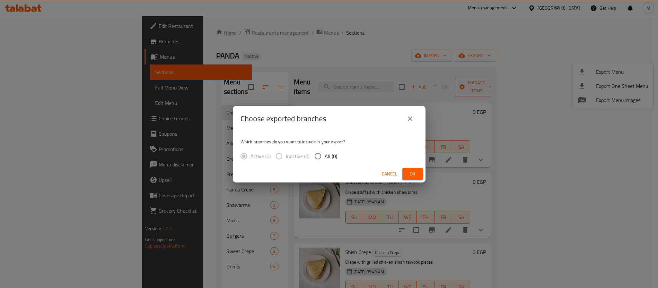
click at [330, 153] on span "All (0)" at bounding box center [330, 156] width 13 height 8
click at [324, 153] on input "All (0)" at bounding box center [317, 156] width 13 height 13
radio input "true"
click at [412, 171] on span "Ok" at bounding box center [412, 174] width 10 height 8
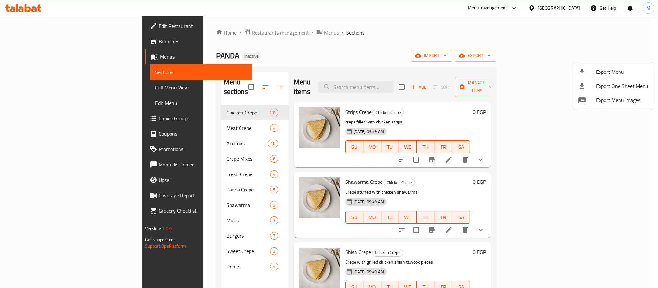
click at [284, 65] on div at bounding box center [329, 144] width 658 height 288
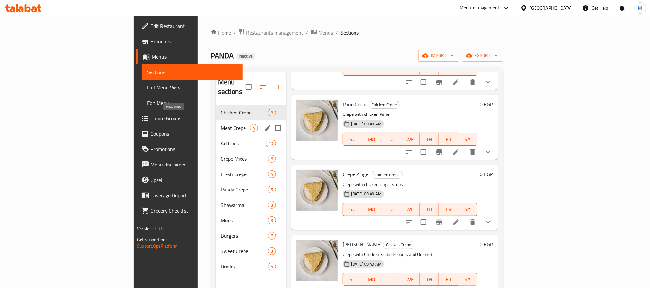
click at [216, 109] on div "Chicken Crepe 8" at bounding box center [251, 112] width 71 height 15
click at [221, 124] on span "Meat Crepe" at bounding box center [235, 128] width 29 height 8
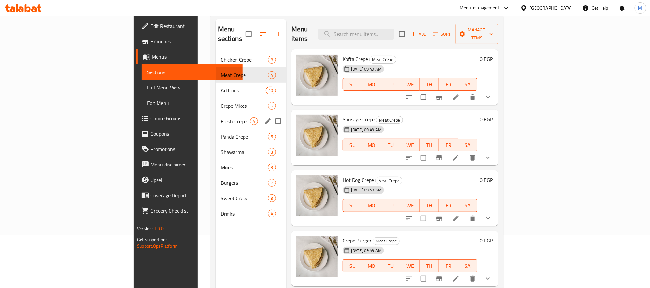
scroll to position [42, 0]
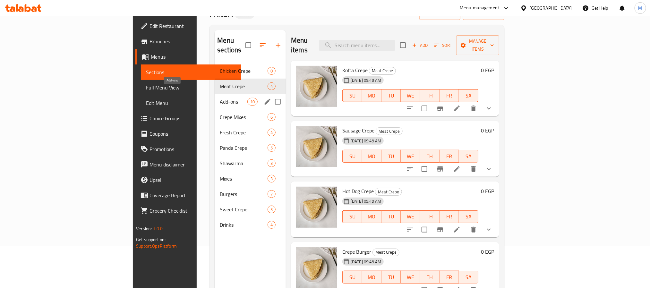
click at [220, 98] on span "Add-ons" at bounding box center [233, 102] width 27 height 8
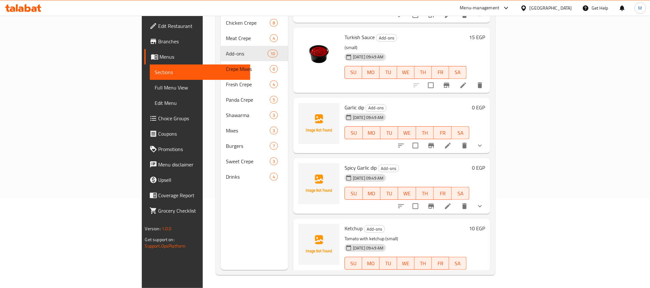
scroll to position [361, 0]
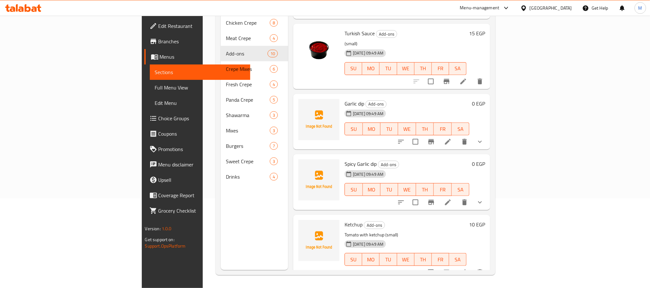
click at [345, 99] on span "Garlic dip" at bounding box center [355, 104] width 20 height 10
copy span "Garlic"
click at [345, 99] on span "Garlic dip" at bounding box center [355, 104] width 20 height 10
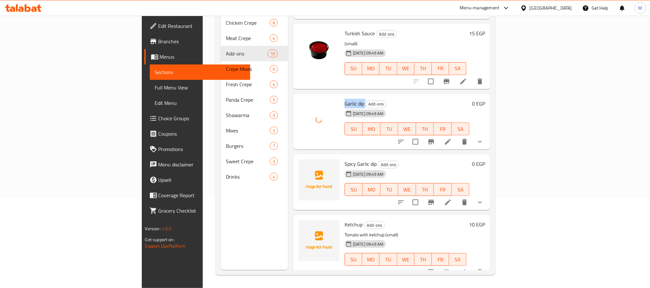
click at [345, 99] on span "Garlic dip" at bounding box center [355, 104] width 20 height 10
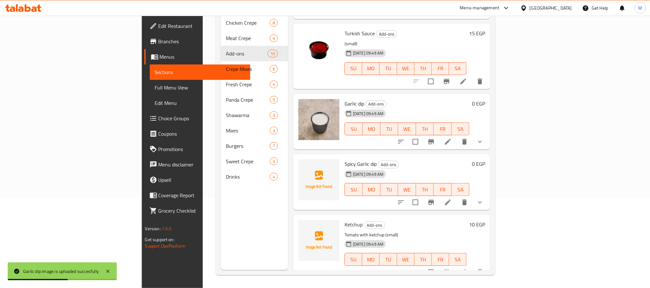
click at [368, 160] on h6 "Spicy Garlic dip Add-ons" at bounding box center [407, 164] width 125 height 9
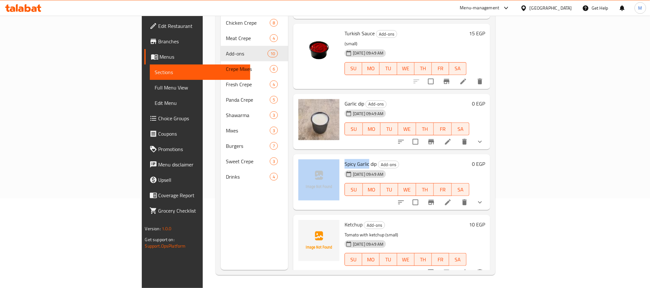
drag, startPoint x: 333, startPoint y: 156, endPoint x: 305, endPoint y: 156, distance: 27.9
click at [305, 157] on div "Spicy Garlic dip Add-ons 14-08-2025 09:49 AM SU MO TU WE TH FR SA 0 EGP" at bounding box center [392, 182] width 192 height 51
copy div "Spicy Garlic"
click at [345, 159] on span "Spicy Garlic dip" at bounding box center [361, 164] width 32 height 10
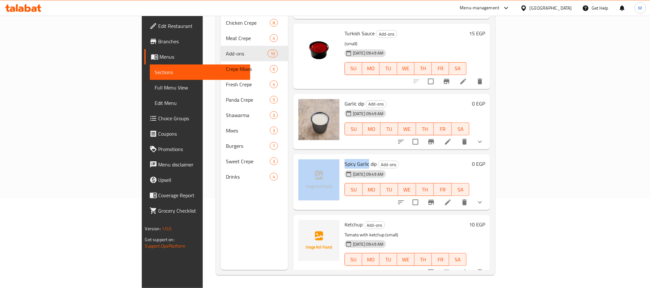
click at [345, 159] on span "Spicy Garlic dip" at bounding box center [361, 164] width 32 height 10
drag, startPoint x: 334, startPoint y: 154, endPoint x: 313, endPoint y: 155, distance: 21.2
click at [345, 159] on span "Spicy Garlic dip" at bounding box center [361, 164] width 32 height 10
click at [345, 220] on span "Ketchup" at bounding box center [354, 225] width 18 height 10
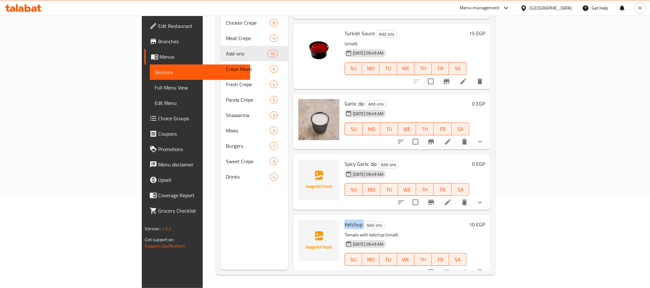
click at [345, 220] on span "Ketchup" at bounding box center [354, 225] width 18 height 10
copy h6 "Ketchup"
click at [345, 220] on span "Ketchup" at bounding box center [354, 225] width 18 height 10
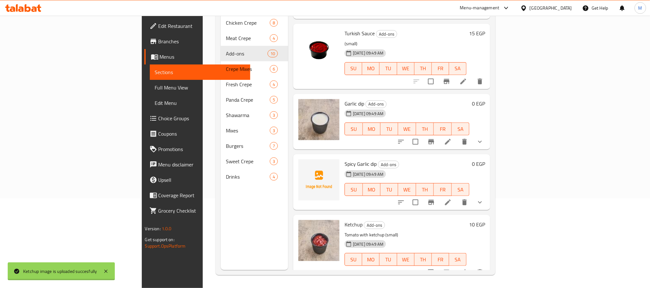
click at [508, 107] on div "Home / Restaurants management / Menus / Sections PANDA Inactive import export M…" at bounding box center [356, 107] width 306 height 362
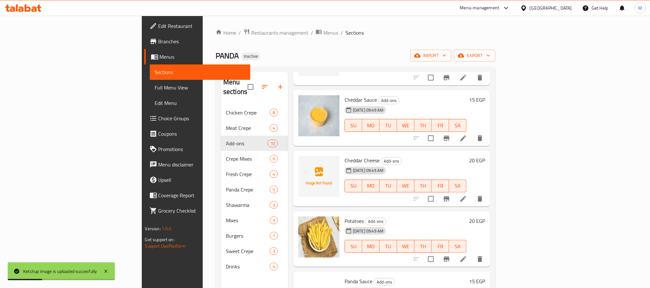
scroll to position [0, 0]
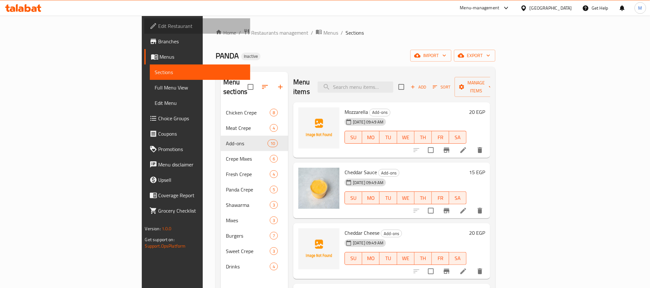
click at [159, 27] on span "Edit Restaurant" at bounding box center [202, 26] width 87 height 8
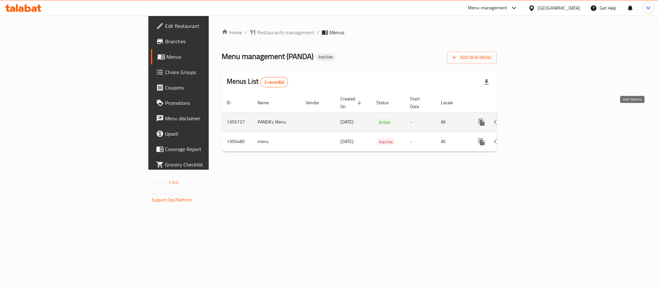
click at [535, 119] on link "enhanced table" at bounding box center [527, 122] width 15 height 15
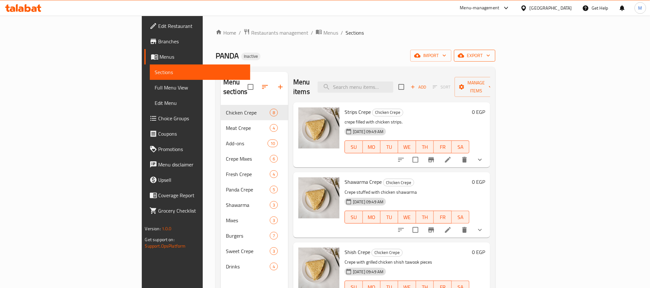
click at [464, 54] on icon "button" at bounding box center [461, 56] width 6 height 4
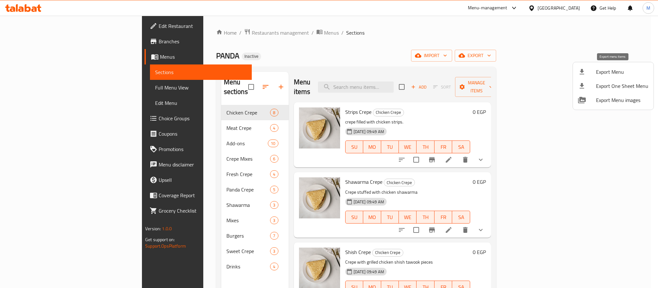
click at [598, 69] on span "Export Menu" at bounding box center [622, 72] width 52 height 8
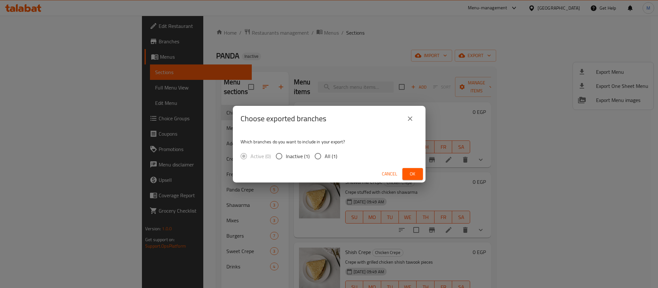
click at [327, 151] on label "All (1)" at bounding box center [324, 156] width 26 height 13
click at [324, 151] on input "All (1)" at bounding box center [317, 156] width 13 height 13
radio input "true"
click at [413, 168] on button "Ok" at bounding box center [412, 174] width 21 height 12
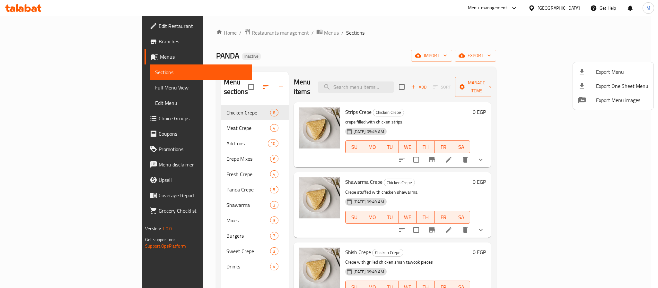
click at [571, 8] on div at bounding box center [329, 144] width 658 height 288
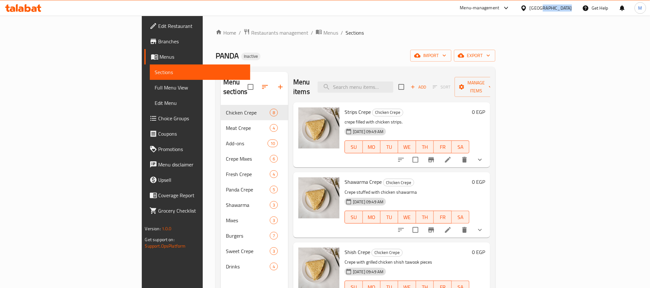
click at [571, 8] on div "[GEOGRAPHIC_DATA]" at bounding box center [551, 7] width 42 height 7
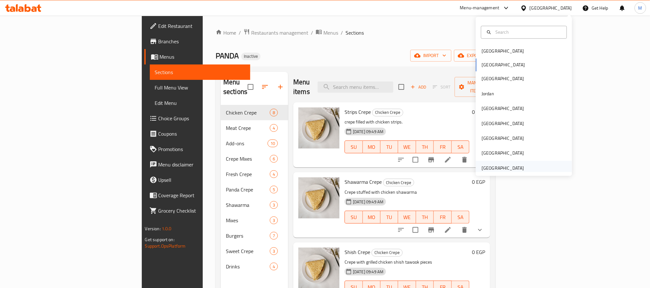
click at [497, 164] on div "[GEOGRAPHIC_DATA]" at bounding box center [503, 168] width 53 height 15
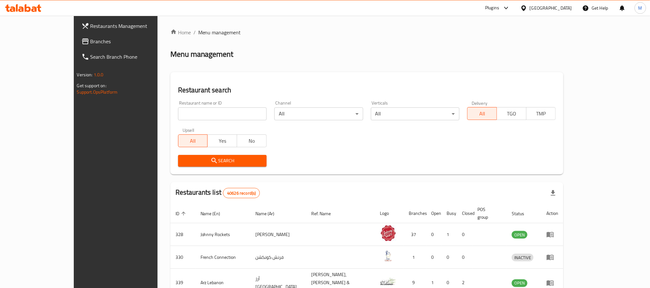
click at [91, 45] on span "Branches" at bounding box center [134, 42] width 87 height 8
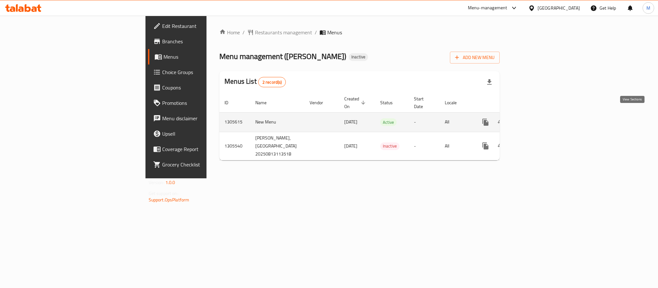
click at [535, 118] on icon "enhanced table" at bounding box center [532, 122] width 8 height 8
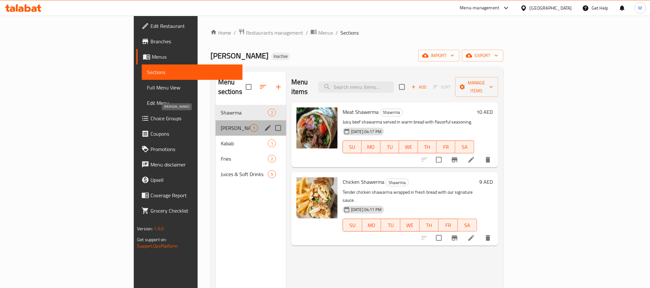
click at [221, 124] on span "[PERSON_NAME]" at bounding box center [235, 128] width 29 height 8
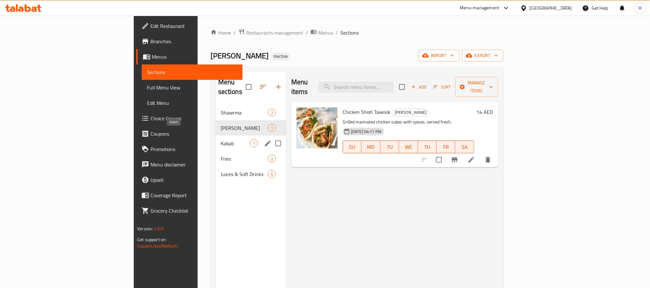
click at [221, 140] on span "Kabab" at bounding box center [235, 144] width 29 height 8
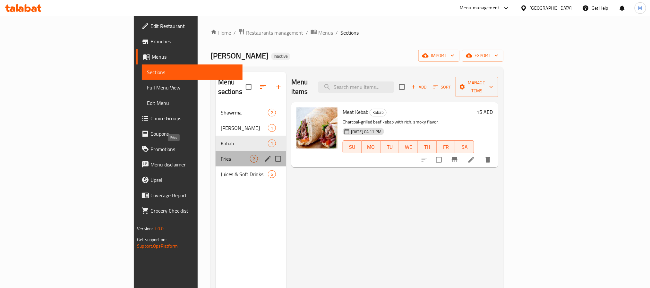
click at [221, 155] on span "Fries" at bounding box center [235, 159] width 29 height 8
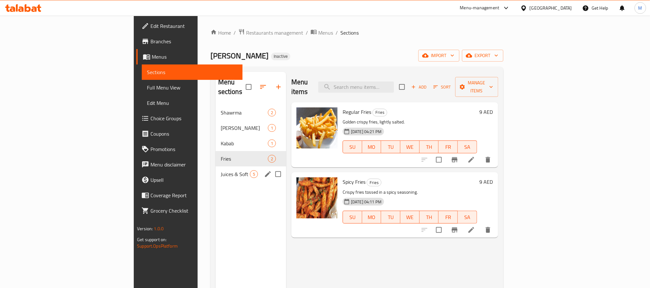
click at [216, 169] on div "Juices & Soft Drinks 5" at bounding box center [251, 174] width 71 height 15
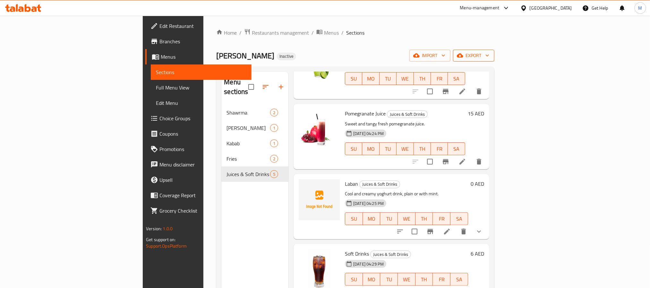
click at [489, 58] on span "export" at bounding box center [473, 56] width 31 height 8
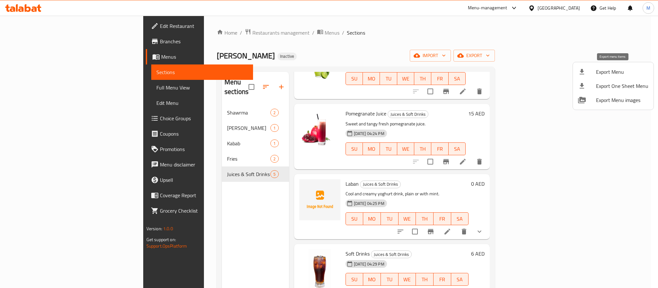
click at [602, 76] on span "Export Menu" at bounding box center [622, 72] width 52 height 8
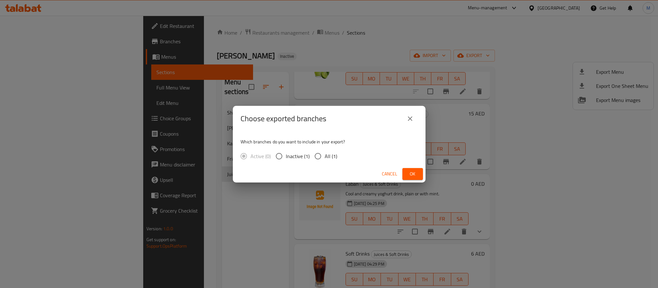
click at [335, 152] on span "All (1)" at bounding box center [330, 156] width 13 height 8
click at [324, 151] on input "All (1)" at bounding box center [317, 156] width 13 height 13
radio input "true"
click at [410, 175] on span "Ok" at bounding box center [412, 174] width 10 height 8
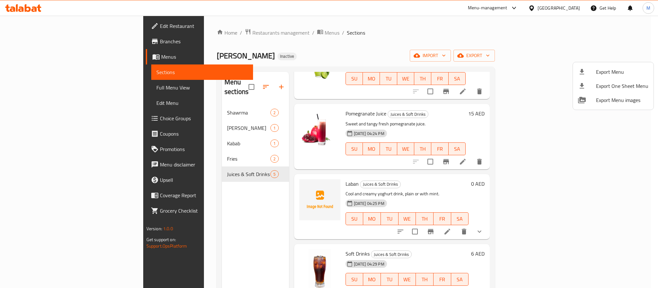
click at [39, 28] on div at bounding box center [329, 144] width 658 height 288
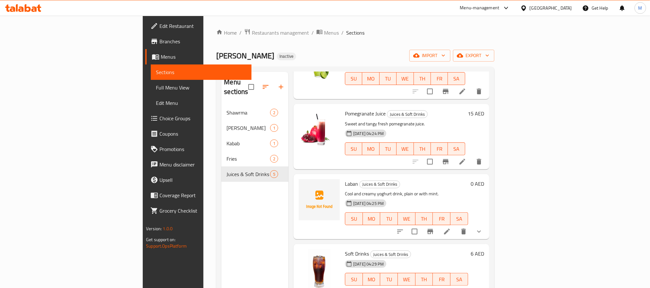
click at [160, 28] on span "Edit Restaurant" at bounding box center [203, 26] width 87 height 8
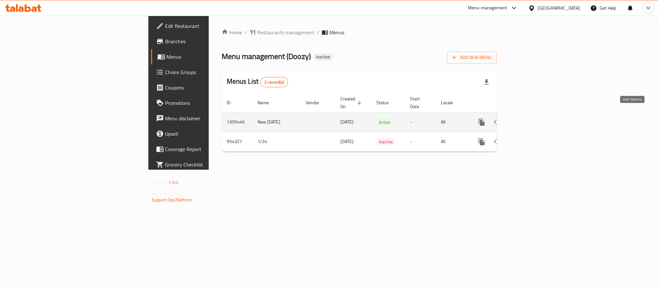
click at [531, 118] on icon "enhanced table" at bounding box center [528, 122] width 8 height 8
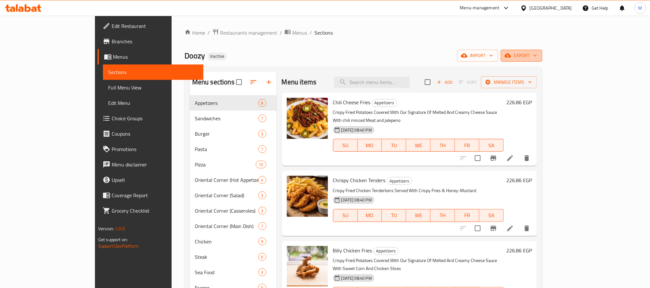
click at [542, 51] on button "export" at bounding box center [521, 56] width 41 height 12
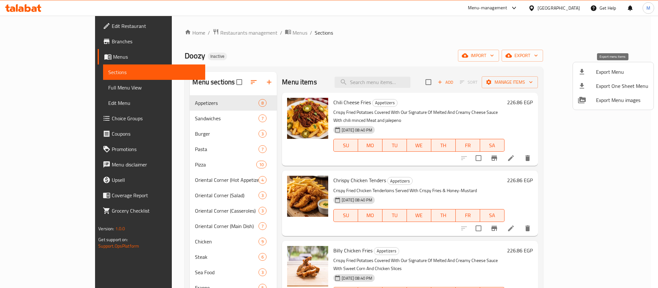
click at [587, 71] on div at bounding box center [587, 72] width 18 height 8
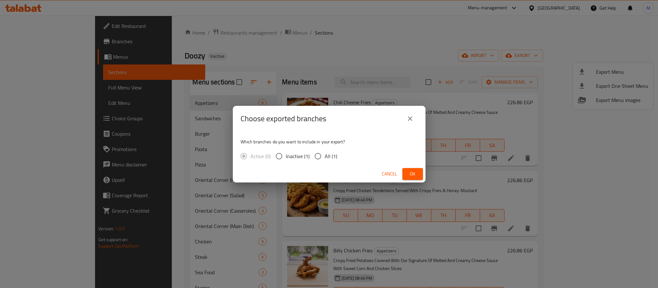
click at [331, 157] on span "All (1)" at bounding box center [330, 156] width 13 height 8
click at [324, 157] on input "All (1)" at bounding box center [317, 156] width 13 height 13
radio input "true"
click at [404, 170] on button "Ok" at bounding box center [412, 174] width 21 height 12
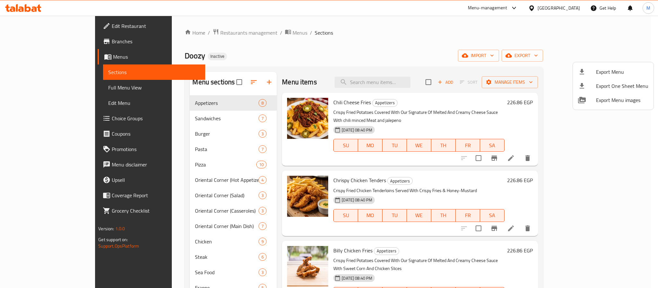
click at [566, 6] on div at bounding box center [329, 144] width 658 height 288
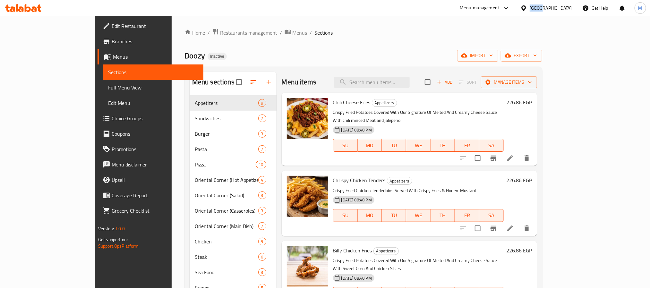
click at [566, 6] on div "[GEOGRAPHIC_DATA]" at bounding box center [551, 7] width 42 height 7
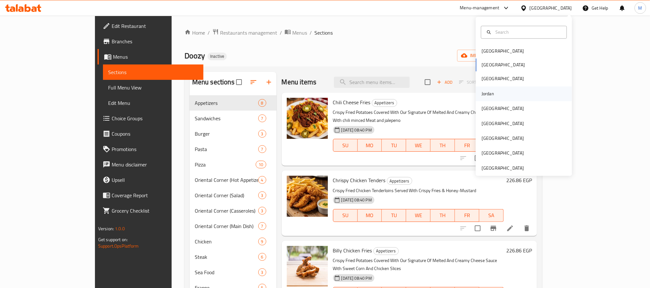
click at [496, 90] on div "Jordan" at bounding box center [524, 93] width 96 height 15
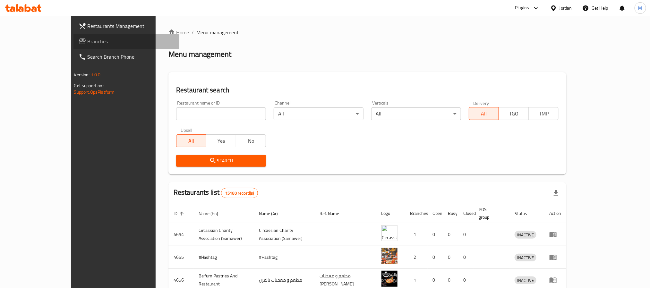
drag, startPoint x: 26, startPoint y: 39, endPoint x: 37, endPoint y: 41, distance: 11.0
click at [88, 39] on span "Branches" at bounding box center [131, 42] width 87 height 8
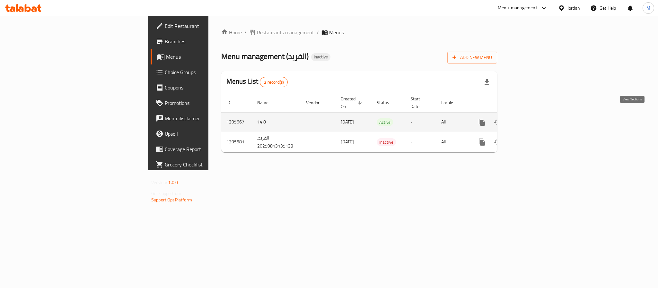
click at [536, 118] on link "enhanced table" at bounding box center [527, 122] width 15 height 15
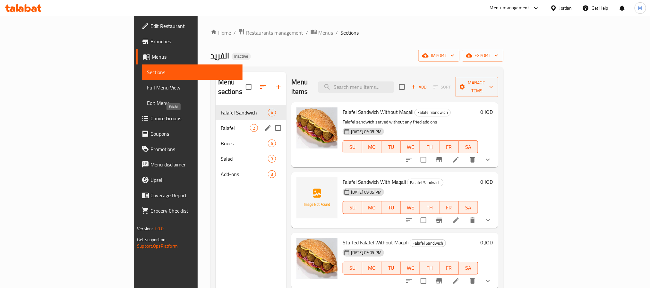
click at [221, 124] on span "Falafel" at bounding box center [235, 128] width 29 height 8
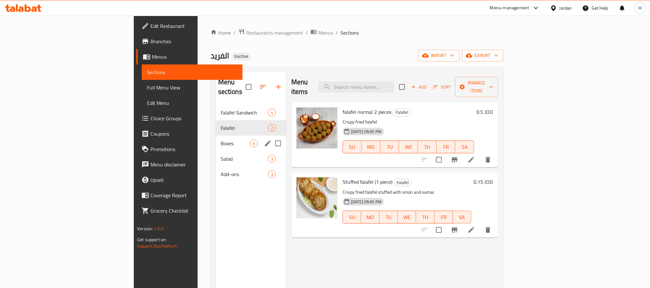
click at [216, 136] on div "Boxes 6" at bounding box center [251, 143] width 71 height 15
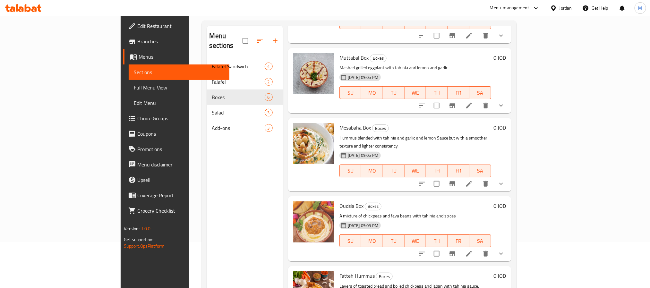
scroll to position [90, 0]
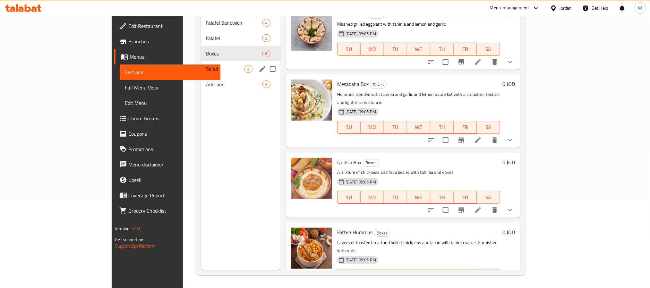
click at [206, 65] on span "Salad" at bounding box center [225, 69] width 39 height 8
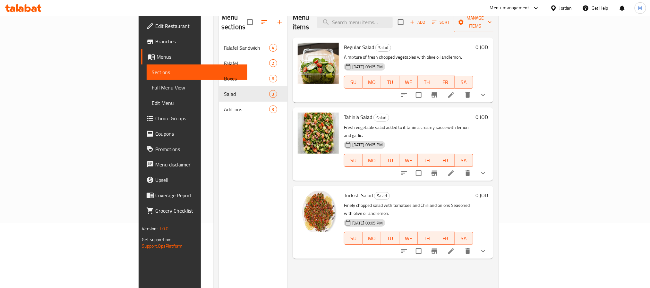
scroll to position [42, 0]
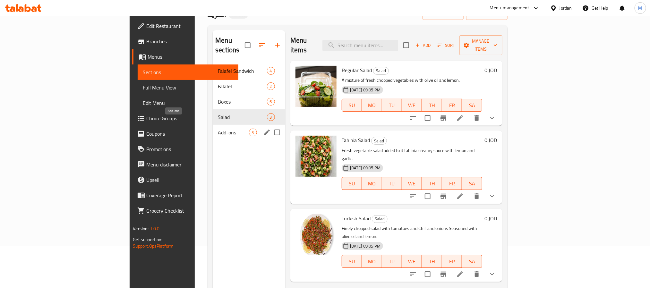
click at [218, 129] on span "Add-ons" at bounding box center [233, 133] width 31 height 8
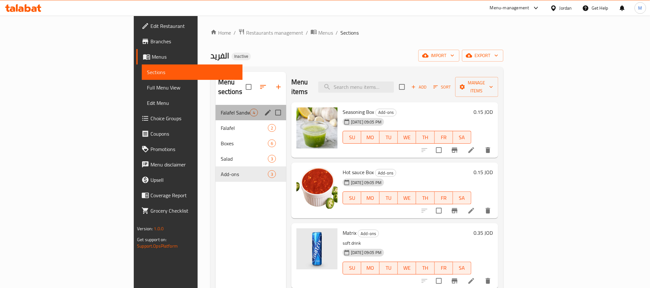
click at [216, 108] on div "Falafel Sandwich 4" at bounding box center [251, 112] width 71 height 15
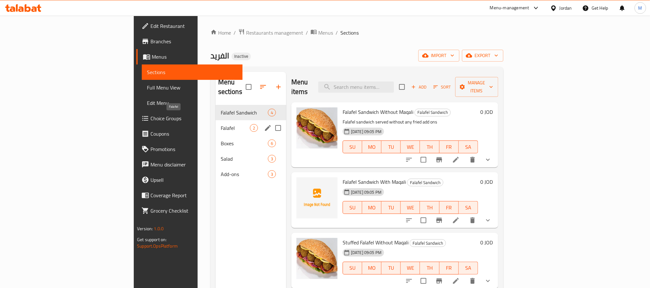
click at [221, 124] on span "Falafel" at bounding box center [235, 128] width 29 height 8
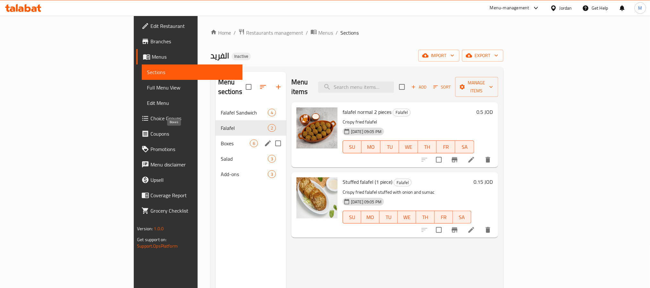
click at [221, 140] on span "Boxes" at bounding box center [235, 144] width 29 height 8
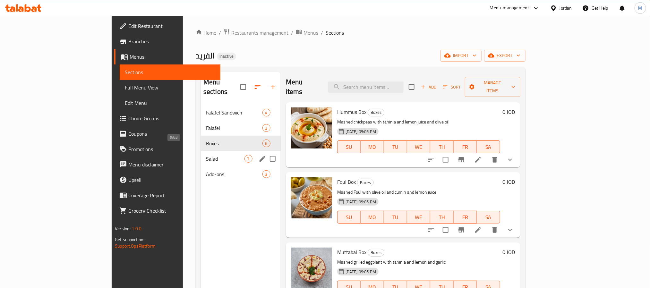
click at [206, 155] on span "Salad" at bounding box center [225, 159] width 39 height 8
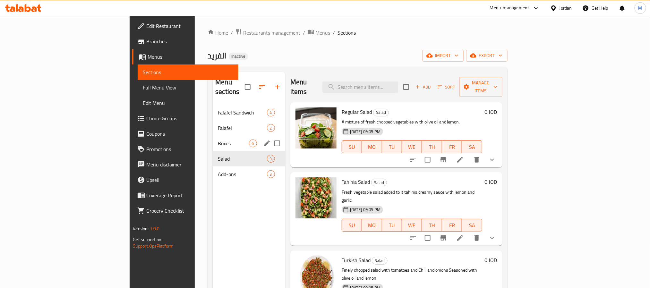
click at [218, 140] on span "Boxes" at bounding box center [233, 144] width 31 height 8
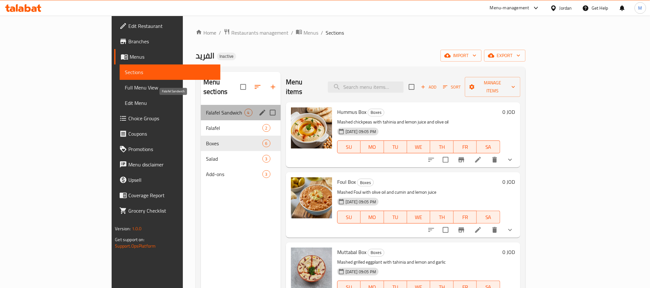
click at [206, 109] on span "Falafel Sandwich" at bounding box center [225, 113] width 39 height 8
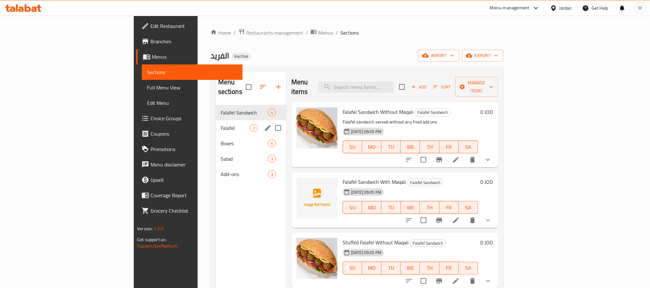
click at [216, 123] on div "Falafel 2" at bounding box center [251, 127] width 71 height 15
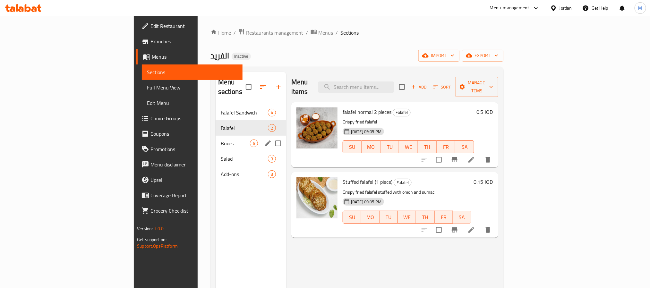
click at [221, 140] on span "Boxes" at bounding box center [235, 144] width 29 height 8
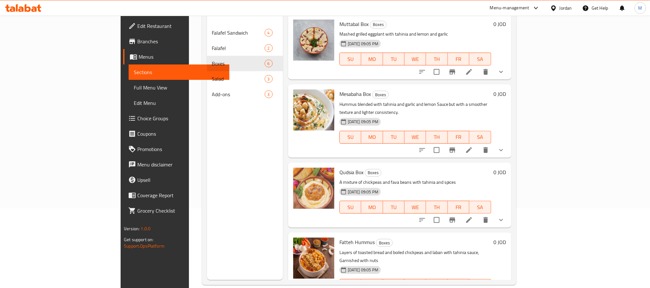
scroll to position [90, 0]
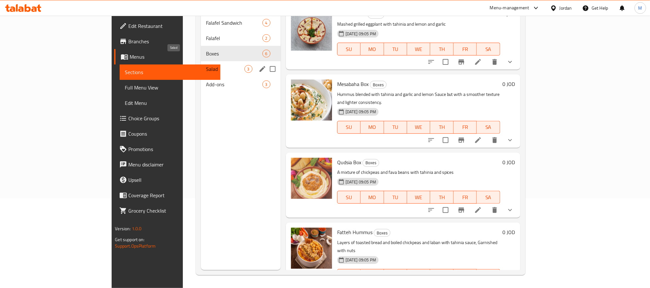
click at [206, 65] on span "Salad" at bounding box center [225, 69] width 39 height 8
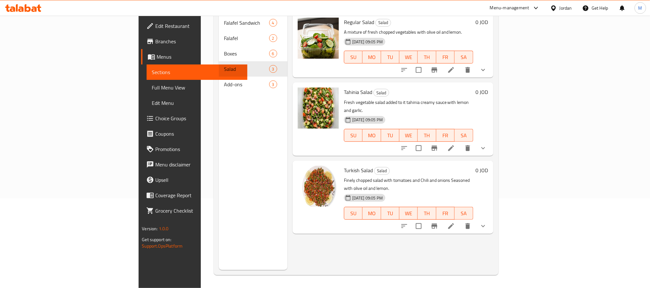
scroll to position [42, 0]
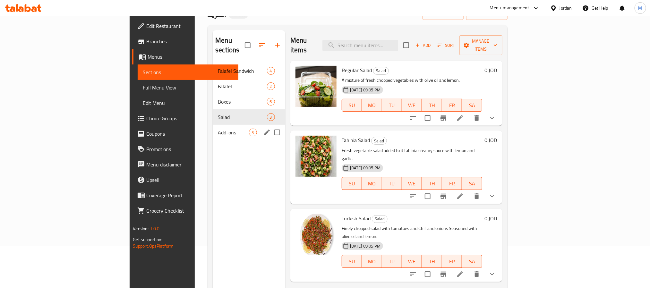
click at [213, 125] on div "Add-ons 3" at bounding box center [249, 132] width 73 height 15
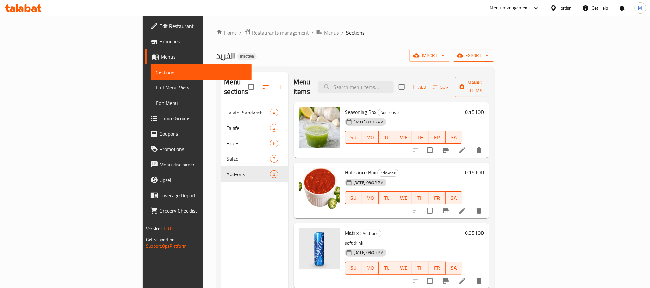
click at [489, 57] on span "export" at bounding box center [473, 56] width 31 height 8
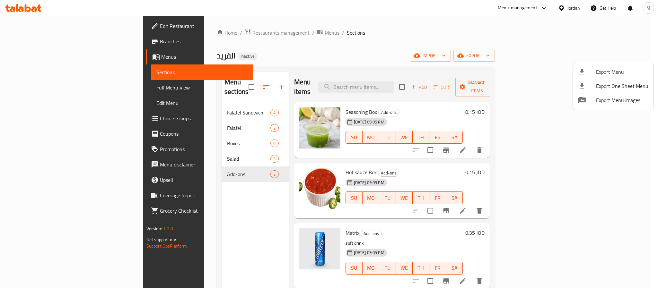
click at [588, 70] on div at bounding box center [587, 72] width 18 height 8
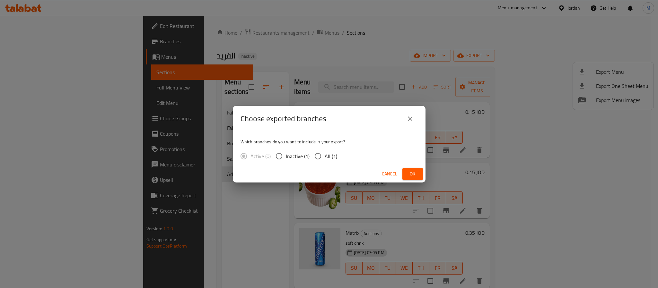
click at [321, 152] on input "All (1)" at bounding box center [317, 156] width 13 height 13
radio input "true"
click at [413, 175] on span "Ok" at bounding box center [412, 174] width 10 height 8
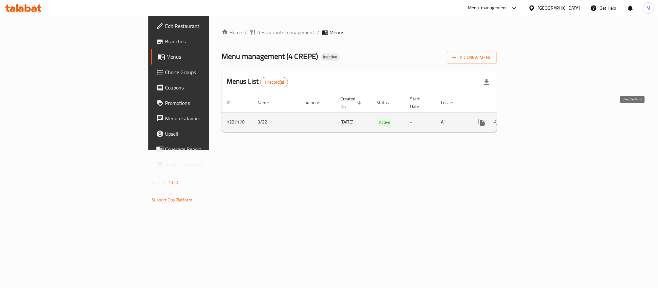
click at [531, 118] on icon "enhanced table" at bounding box center [528, 122] width 8 height 8
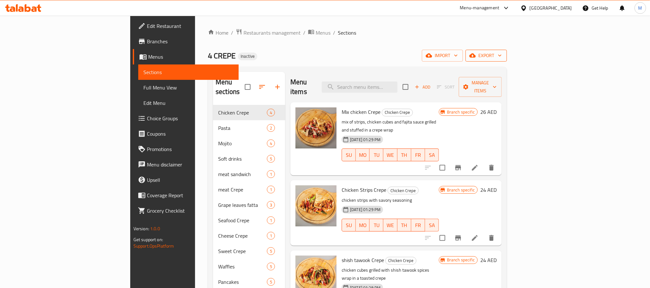
click at [507, 62] on button "export" at bounding box center [486, 56] width 41 height 12
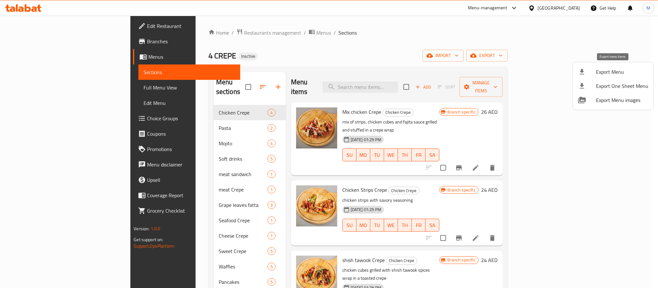
click at [591, 70] on div at bounding box center [587, 72] width 18 height 8
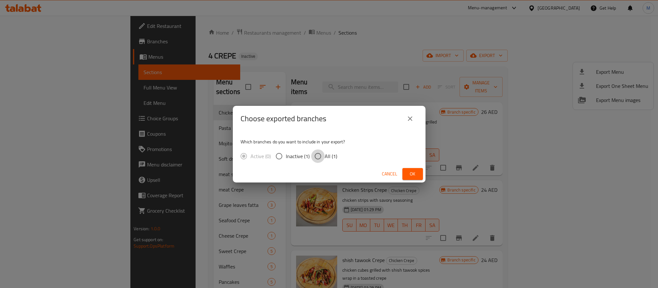
click at [319, 155] on input "All (1)" at bounding box center [317, 156] width 13 height 13
radio input "true"
click at [405, 168] on button "Ok" at bounding box center [412, 174] width 21 height 12
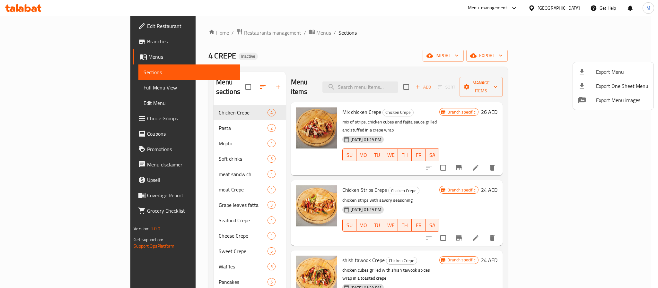
click at [323, 52] on div at bounding box center [329, 144] width 658 height 288
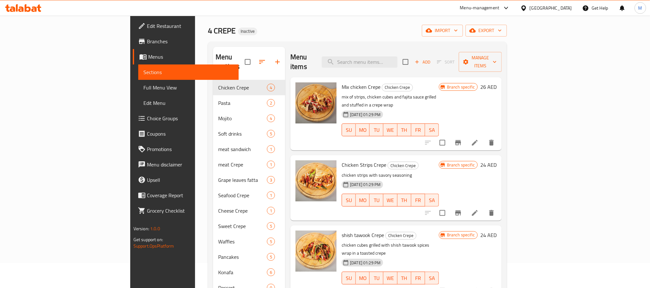
scroll to position [48, 0]
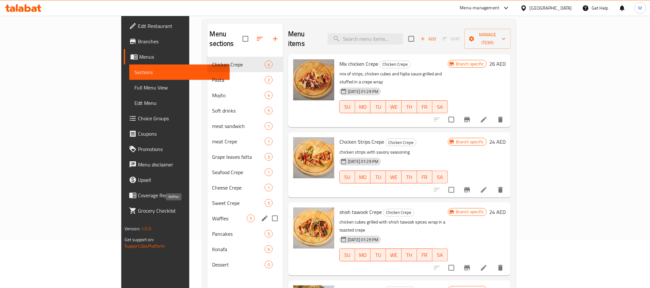
drag, startPoint x: 171, startPoint y: 213, endPoint x: 185, endPoint y: 213, distance: 13.8
click at [212, 215] on span "Waffles" at bounding box center [229, 219] width 35 height 8
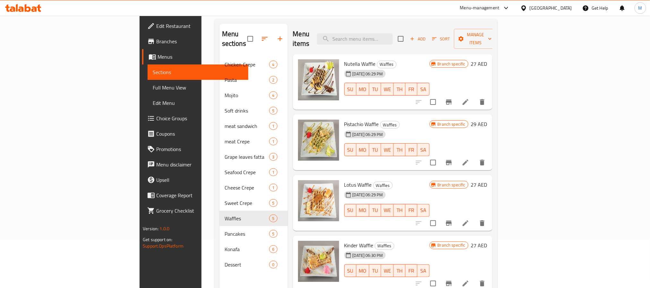
click at [344, 119] on span "Pistachio Waffle" at bounding box center [361, 124] width 35 height 10
copy span "Pistachio"
click at [344, 119] on span "Pistachio Waffle" at bounding box center [361, 124] width 35 height 10
click at [344, 59] on span "Nutella Waffle" at bounding box center [359, 64] width 31 height 10
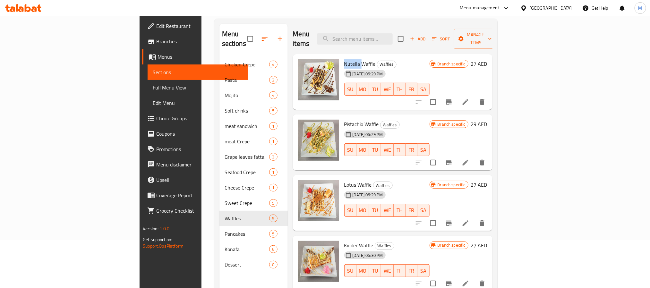
click at [344, 59] on span "Nutella Waffle" at bounding box center [359, 64] width 31 height 10
copy h6 "Nutella Waffle"
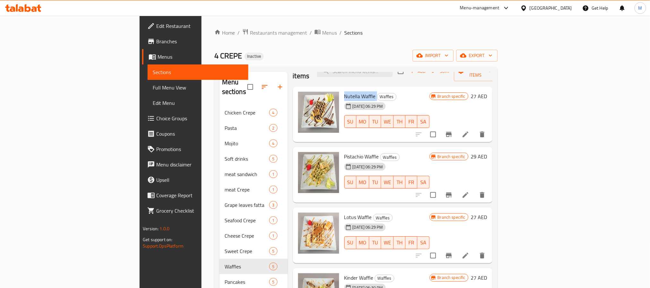
scroll to position [30, 0]
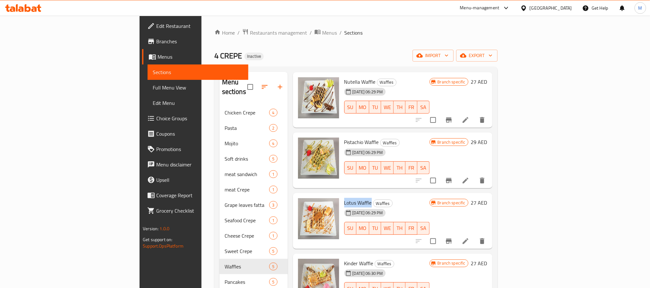
drag, startPoint x: 336, startPoint y: 193, endPoint x: 308, endPoint y: 191, distance: 28.0
click at [342, 196] on div "Lotus Waffle Waffles 29-03-2024 06:29 PM SU MO TU WE TH FR SA" at bounding box center [387, 221] width 91 height 51
copy span "Lotus Waffle"
click at [470, 237] on icon at bounding box center [466, 241] width 8 height 8
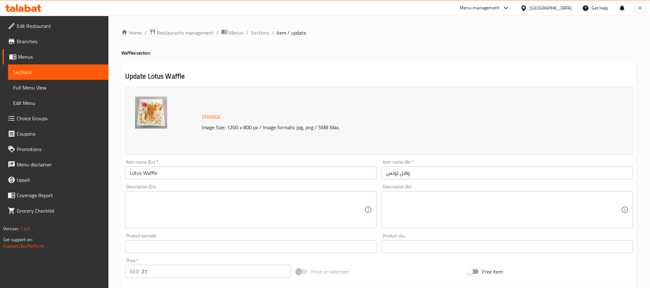
click at [231, 209] on textarea at bounding box center [247, 210] width 235 height 30
paste textarea "Warm and crispy belgian waffle topped with creamy lotus وافل بلجيكي دافئ ومقرمش…"
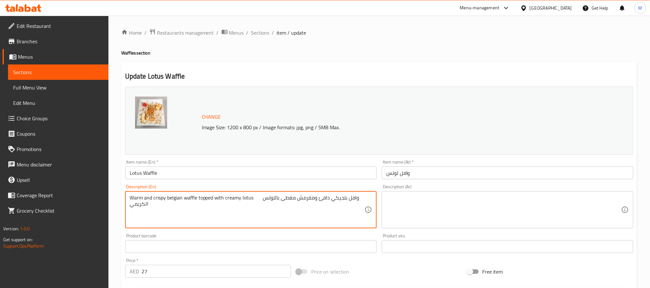
drag, startPoint x: 242, startPoint y: 210, endPoint x: 352, endPoint y: 200, distance: 110.5
click at [352, 200] on textarea "Warm and crispy belgian waffle topped with creamy lotus وافل بلجيكي دافئ ومقرمش…" at bounding box center [247, 210] width 235 height 30
type textarea "Warm and crispy belgian waffle topped with creamy lotus"
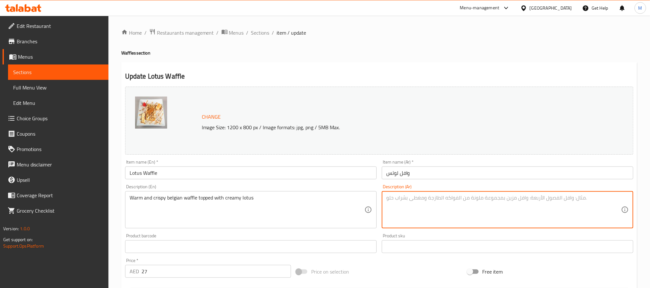
click at [474, 216] on textarea at bounding box center [503, 210] width 235 height 30
paste textarea "وافل بلجيكي دافئ ومقرمش مغطى باللوتس الكريمي"
type textarea "وافل بلجيكي دافئ ومقرمش مغطى باللوتس الكريمي"
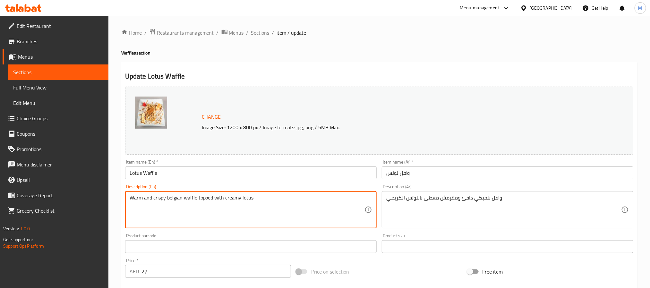
type textarea "Warm and crispy belgian waffle topped with creamy lotus"
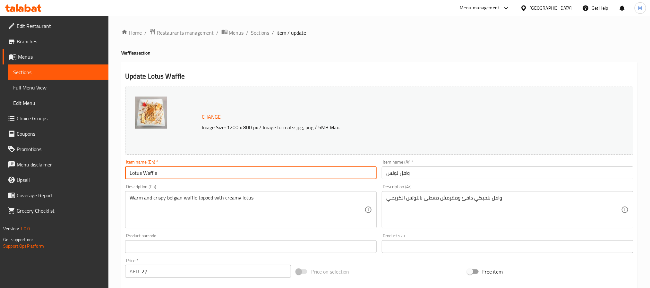
click at [243, 168] on input "Lotus Waffle" at bounding box center [251, 173] width 252 height 13
type input "Lotus Waffle"
click at [123, 177] on div "Item name (En)   * Lotus Waffle Item name (En) *" at bounding box center [251, 169] width 257 height 25
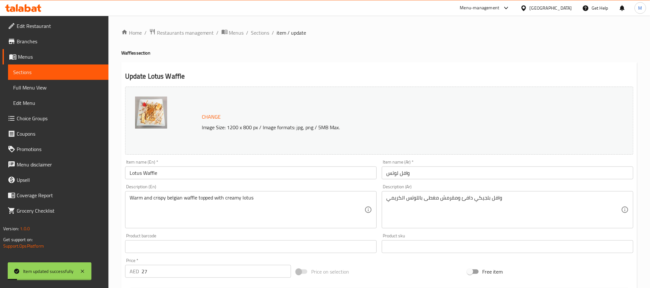
click at [138, 176] on input "Lotus Waffle" at bounding box center [251, 173] width 252 height 13
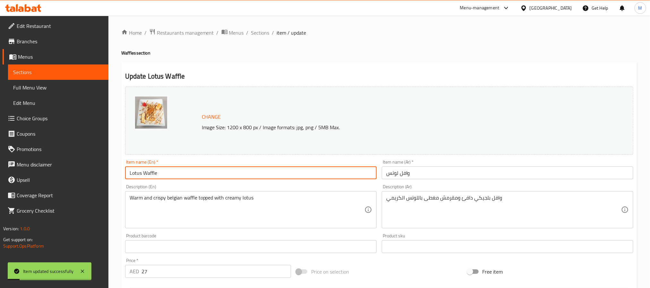
click at [138, 176] on input "Lotus Waffle" at bounding box center [251, 173] width 252 height 13
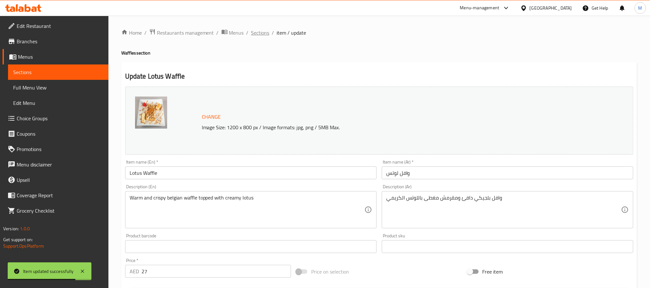
click at [260, 31] on span "Sections" at bounding box center [260, 33] width 18 height 8
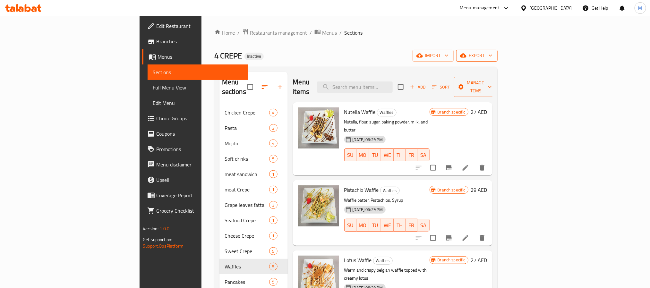
click at [493, 58] on span "export" at bounding box center [476, 56] width 31 height 8
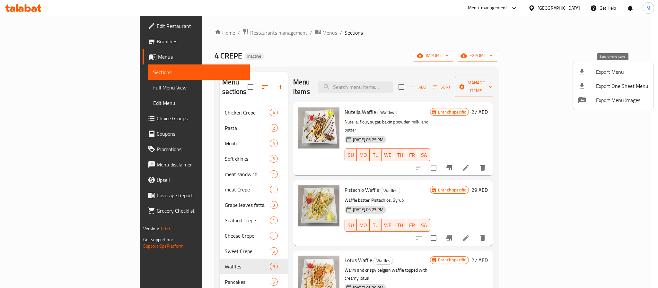
click at [603, 67] on li "Export Menu" at bounding box center [613, 72] width 81 height 14
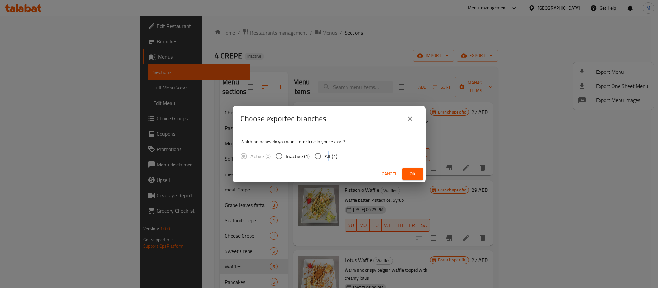
click at [328, 157] on span "All (1)" at bounding box center [330, 156] width 13 height 8
click at [323, 151] on input "All (1)" at bounding box center [317, 156] width 13 height 13
radio input "true"
click at [416, 169] on button "Ok" at bounding box center [412, 174] width 21 height 12
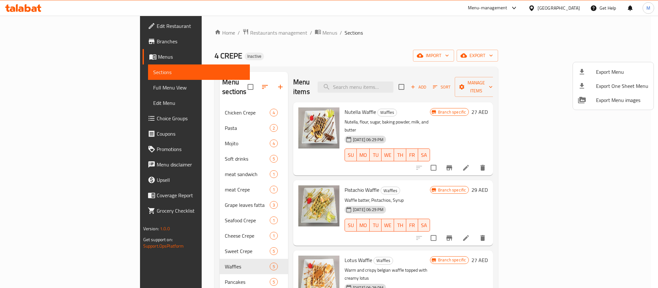
click at [566, 11] on div at bounding box center [329, 144] width 658 height 288
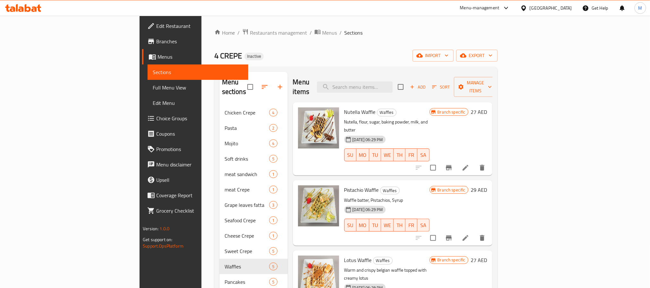
click at [564, 11] on div "[GEOGRAPHIC_DATA]" at bounding box center [551, 7] width 42 height 7
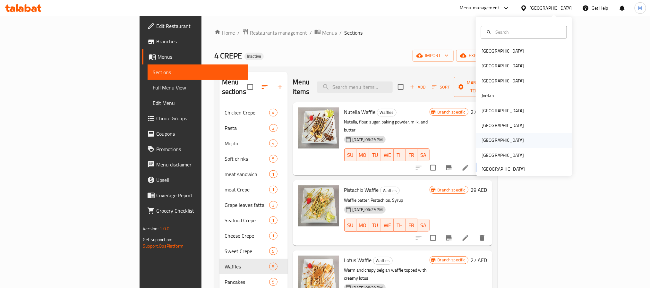
click at [492, 142] on div "[GEOGRAPHIC_DATA]" at bounding box center [524, 140] width 96 height 15
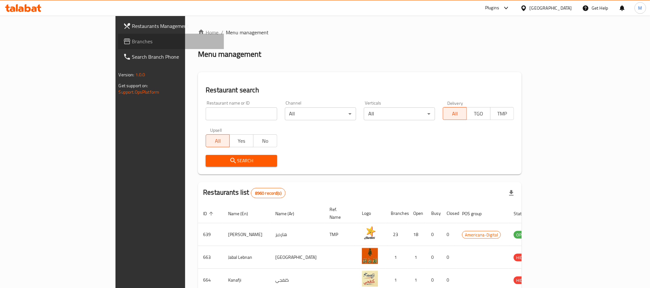
click at [132, 44] on span "Branches" at bounding box center [175, 42] width 87 height 8
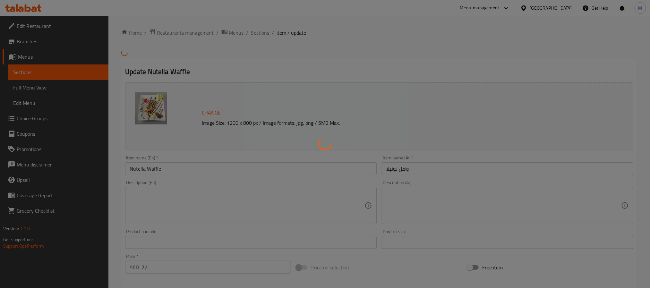
click at [201, 212] on div at bounding box center [325, 144] width 650 height 288
click at [201, 208] on div at bounding box center [325, 144] width 650 height 288
click at [186, 220] on div at bounding box center [325, 144] width 650 height 288
click at [229, 178] on div at bounding box center [325, 144] width 650 height 288
click at [206, 201] on div at bounding box center [325, 144] width 650 height 288
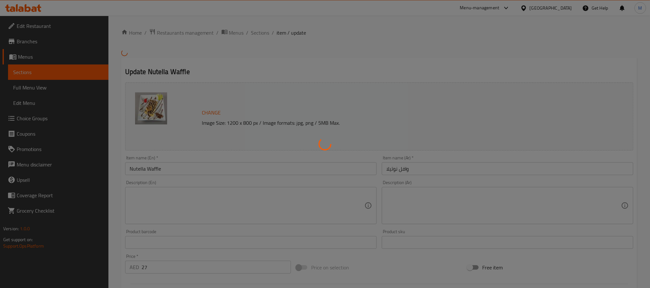
click at [236, 217] on div at bounding box center [325, 144] width 650 height 288
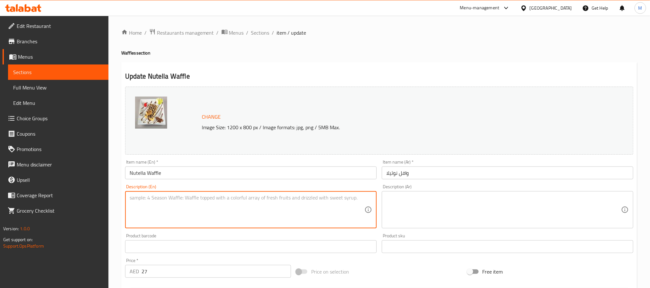
click at [206, 203] on textarea at bounding box center [247, 210] width 235 height 30
paste textarea "Nutella, flour, sugar, baking powder, milk, and butter نوتيلا، دقيق، سكر، بيكنج…"
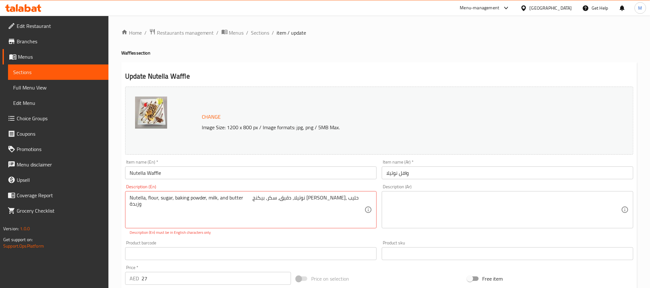
drag, startPoint x: 352, startPoint y: 194, endPoint x: 253, endPoint y: 203, distance: 99.5
click at [253, 203] on div "Nutella, flour, sugar, baking powder, milk, and butter نوتيلا، دقيق، سكر، بيكنج…" at bounding box center [251, 209] width 252 height 37
drag, startPoint x: 247, startPoint y: 197, endPoint x: 364, endPoint y: 197, distance: 116.5
click at [364, 197] on textarea "Nutella, flour, sugar, baking powder, milk, and butter نوتيلا، دقيق، سكر، بيكنج…" at bounding box center [247, 210] width 235 height 30
type textarea "Nutella, flour, sugar, baking powder, milk, and butter"
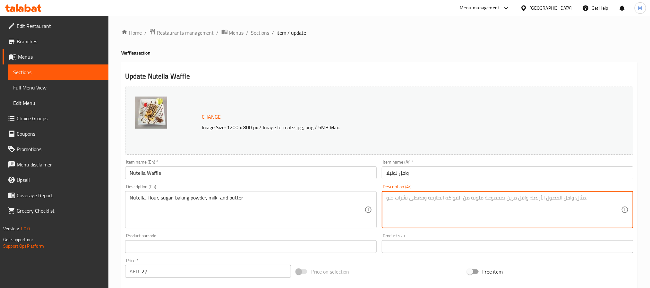
click at [479, 205] on textarea at bounding box center [503, 210] width 235 height 30
paste textarea "نوتيلا، [PERSON_NAME]، [PERSON_NAME]، بيكنج [PERSON_NAME]، [PERSON_NAME] وزبدة"
type textarea "نوتيلا، [PERSON_NAME]، [PERSON_NAME]، بيكنج [PERSON_NAME]، [PERSON_NAME] وزبدة"
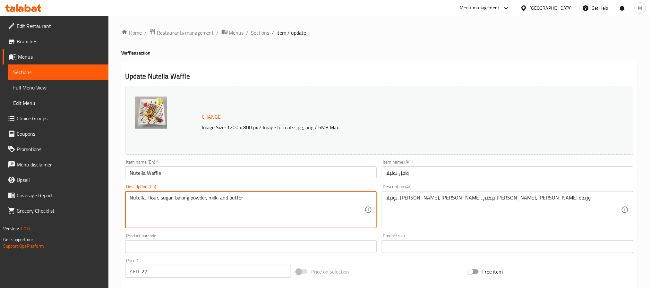
type textarea "Nutella, flour, sugar, baking powder, milk, and butter"
click at [257, 169] on input "Nutella Waffle" at bounding box center [251, 173] width 252 height 13
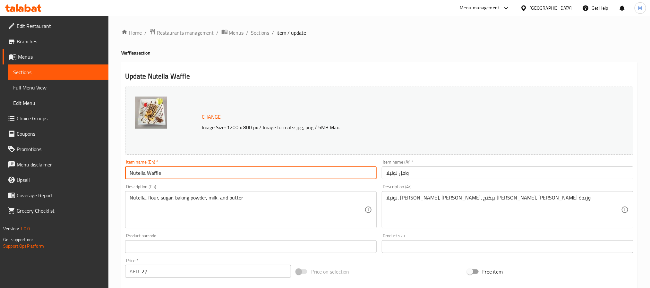
type input "Nutella Waffle"
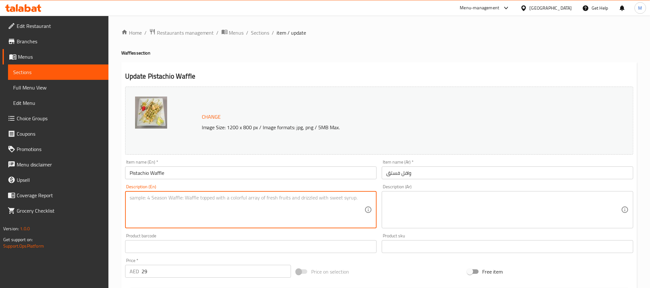
click at [235, 210] on textarea at bounding box center [247, 210] width 235 height 30
paste textarea "Waffle batter, Pistachios, Syrup بطارية الوافل، فستق، شربات"
drag, startPoint x: 277, startPoint y: 203, endPoint x: 203, endPoint y: 203, distance: 74.1
click at [203, 203] on textarea "Waffle batter, Pistachios, Syrup بطارية الوافل، فستق، شربات" at bounding box center [247, 210] width 235 height 30
type textarea "Waffle batter, Pistachios, Syrup"
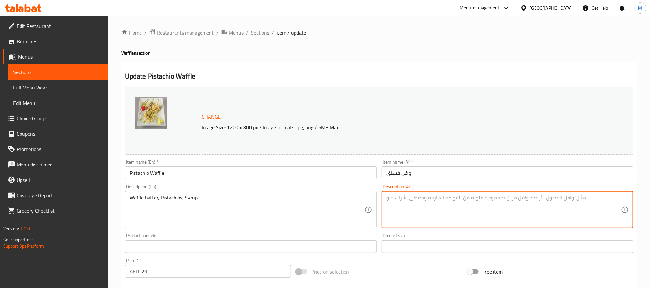
click at [440, 223] on textarea at bounding box center [503, 210] width 235 height 30
paste textarea "بطارية الوافل، فستق، شربات"
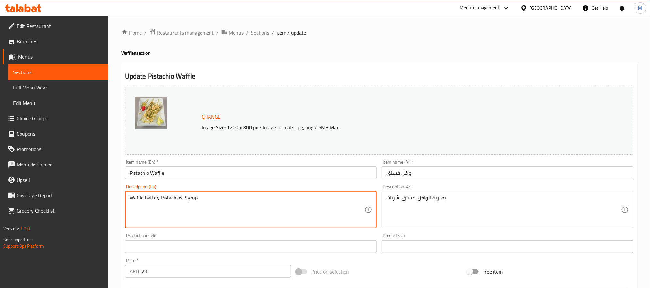
click at [151, 199] on textarea "Waffle batter, Pistachios, Syrup" at bounding box center [247, 210] width 235 height 30
click at [445, 194] on div "بطارية الوافل، فستق، شربات Description (Ar)" at bounding box center [508, 209] width 252 height 37
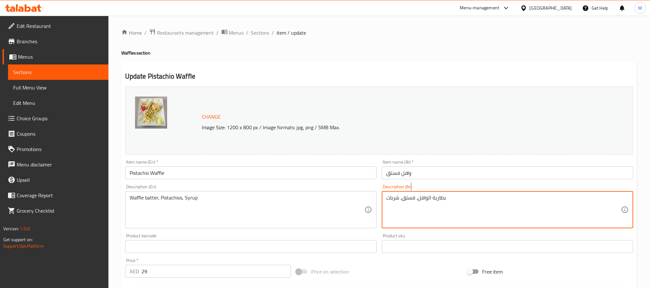
click at [445, 194] on div "بطارية الوافل، فستق، شربات Description (Ar)" at bounding box center [508, 209] width 252 height 37
click at [442, 197] on textarea "بطارية الوافل، فستق، شربات" at bounding box center [503, 210] width 235 height 30
click at [397, 198] on textarea "خليط الوافل، فستق، شربات" at bounding box center [503, 210] width 235 height 30
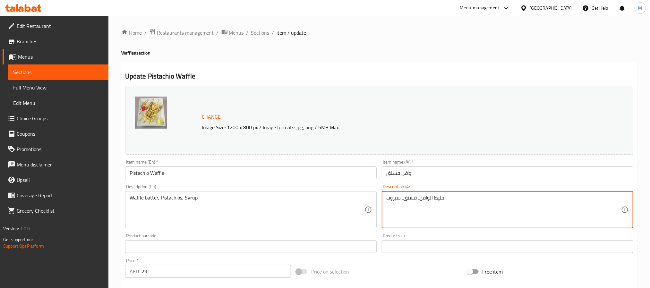
click at [391, 198] on textarea "خليط الوافل، فستق، سيروب" at bounding box center [503, 210] width 235 height 30
type textarea "خليط الوافل، فستق، سيرب"
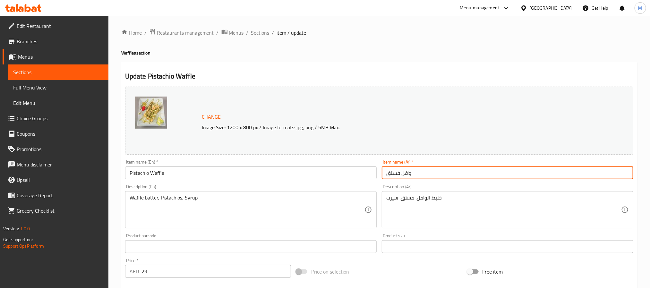
click at [429, 175] on input "وافل فستق" at bounding box center [508, 173] width 252 height 13
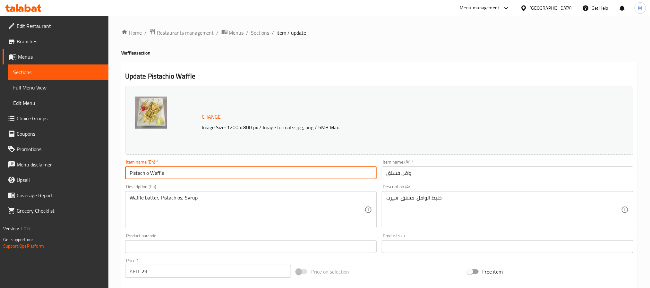
click at [327, 177] on input "Pistachio Waffle" at bounding box center [251, 173] width 252 height 13
click at [151, 166] on div "Item name (En)   * Pistachio Waffle Item name (En) *" at bounding box center [251, 170] width 252 height 20
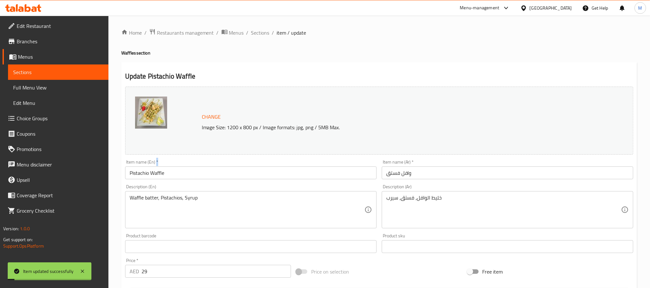
click at [151, 166] on div "Item name (En)   * Pistachio Waffle Item name (En) *" at bounding box center [251, 170] width 252 height 20
click at [152, 178] on input "Pistachio Waffle" at bounding box center [251, 173] width 252 height 13
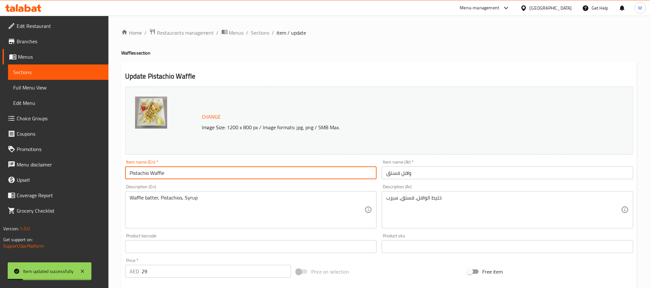
click at [152, 178] on input "Pistachio Waffle" at bounding box center [251, 173] width 252 height 13
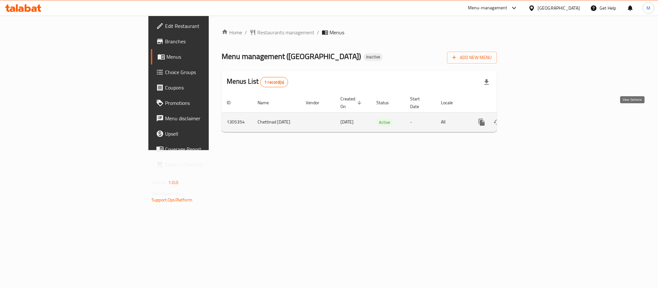
click at [530, 119] on icon "enhanced table" at bounding box center [528, 122] width 6 height 6
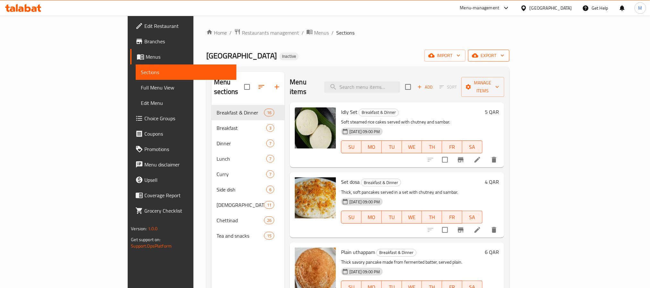
click at [504, 60] on span "export" at bounding box center [488, 56] width 31 height 8
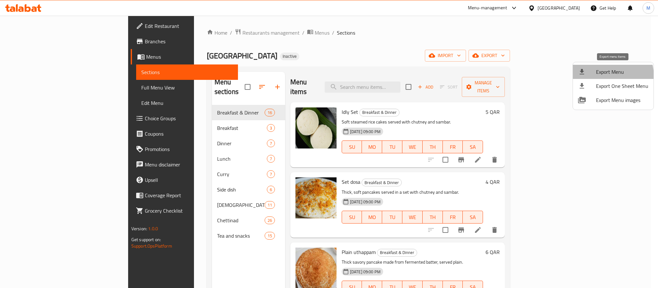
click at [601, 76] on span "Export Menu" at bounding box center [622, 72] width 52 height 8
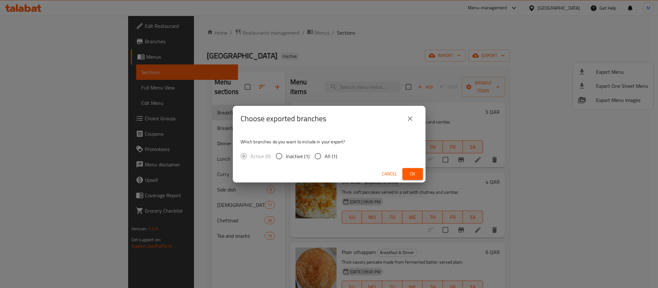
click at [328, 150] on label "All (1)" at bounding box center [324, 156] width 26 height 13
click at [324, 150] on input "All (1)" at bounding box center [317, 156] width 13 height 13
radio input "true"
click at [415, 168] on button "Ok" at bounding box center [412, 174] width 21 height 12
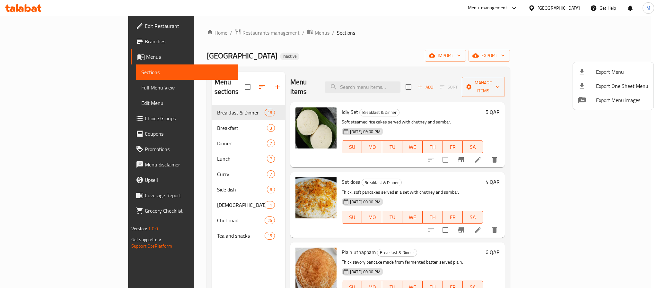
click at [567, 7] on div at bounding box center [329, 144] width 658 height 288
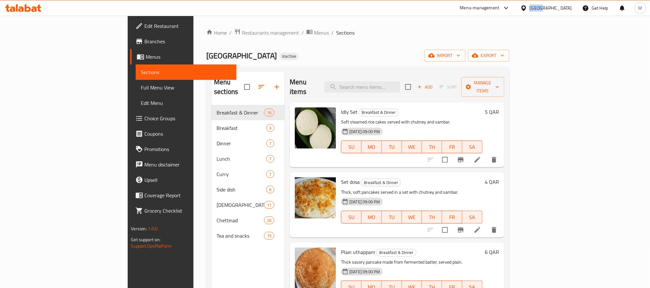
click at [567, 7] on div "Qatar" at bounding box center [551, 7] width 42 height 7
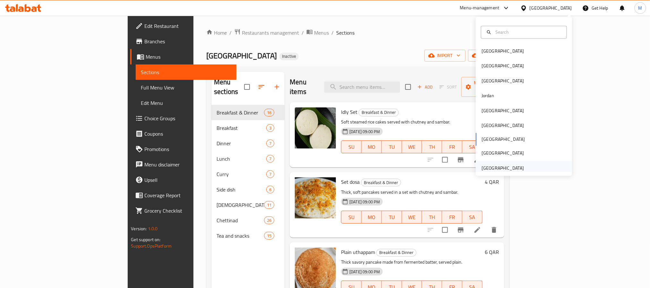
click at [503, 167] on div "[GEOGRAPHIC_DATA]" at bounding box center [503, 168] width 42 height 7
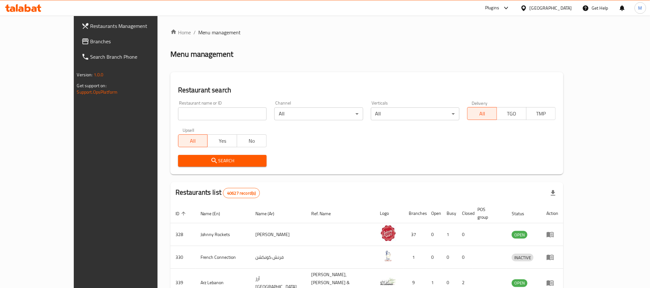
click at [91, 40] on span "Branches" at bounding box center [134, 42] width 87 height 8
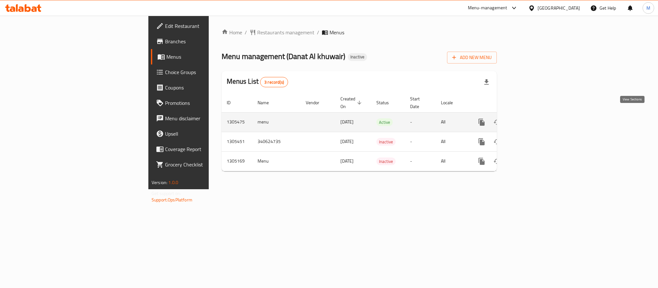
click at [531, 118] on icon "enhanced table" at bounding box center [528, 122] width 8 height 8
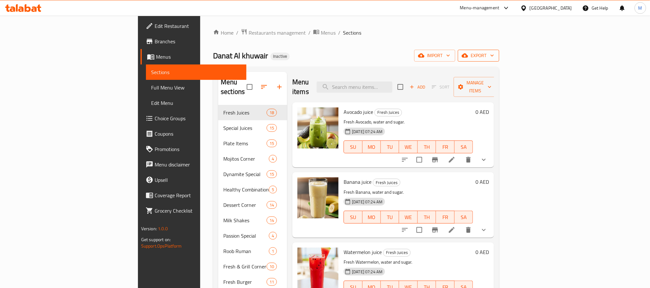
click at [499, 51] on button "export" at bounding box center [478, 56] width 41 height 12
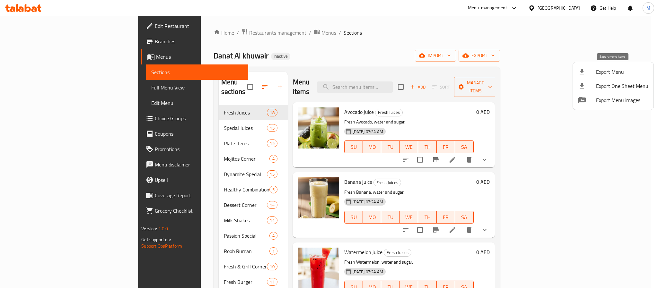
click at [610, 66] on li "Export Menu" at bounding box center [613, 72] width 81 height 14
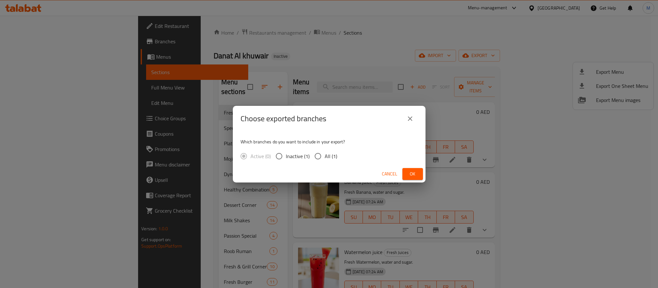
click at [326, 158] on span "All (1)" at bounding box center [330, 156] width 13 height 8
click at [324, 158] on input "All (1)" at bounding box center [317, 156] width 13 height 13
radio input "true"
click at [416, 172] on span "Ok" at bounding box center [412, 174] width 10 height 8
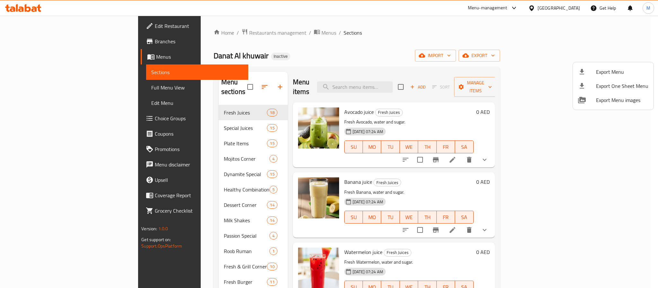
click at [177, 29] on div at bounding box center [329, 144] width 658 height 288
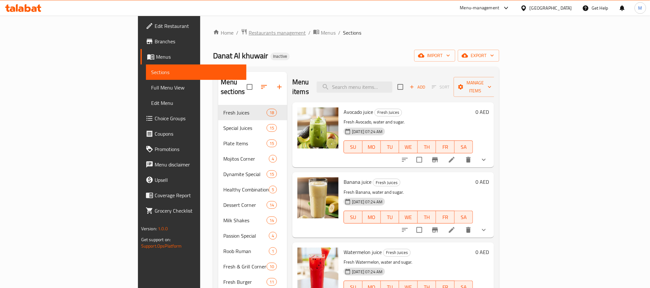
click at [249, 35] on span "Restaurants management" at bounding box center [277, 33] width 57 height 8
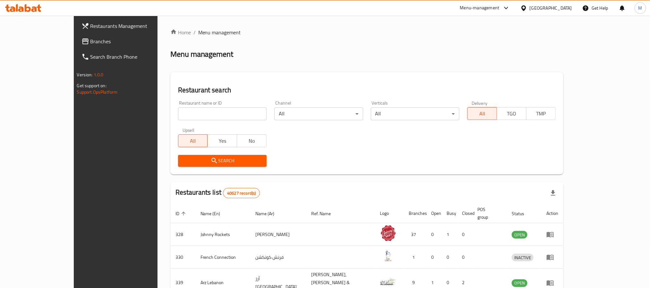
click at [91, 43] on span "Branches" at bounding box center [134, 42] width 87 height 8
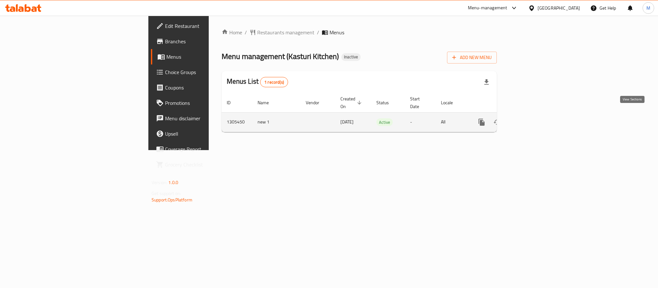
click at [535, 116] on link "enhanced table" at bounding box center [527, 122] width 15 height 15
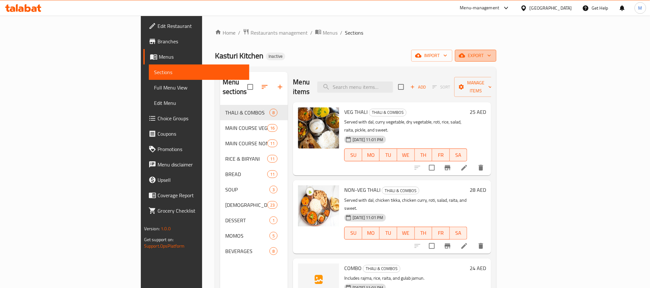
click at [491, 54] on span "export" at bounding box center [475, 56] width 31 height 8
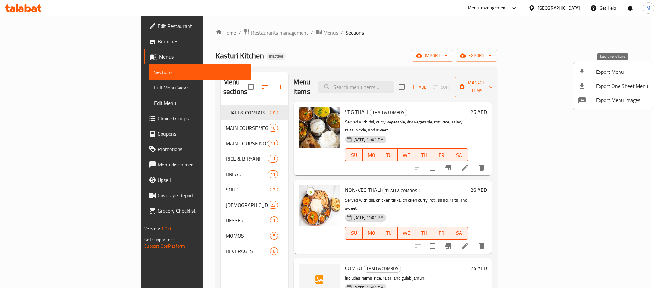
click at [605, 73] on span "Export Menu" at bounding box center [622, 72] width 52 height 8
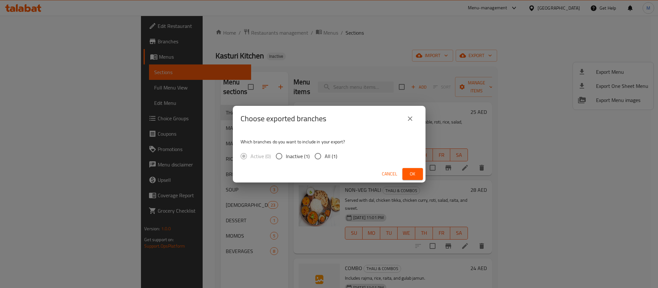
click at [332, 156] on span "All (1)" at bounding box center [330, 156] width 13 height 8
click at [324, 156] on input "All (1)" at bounding box center [317, 156] width 13 height 13
radio input "true"
click at [415, 169] on button "Ok" at bounding box center [412, 174] width 21 height 12
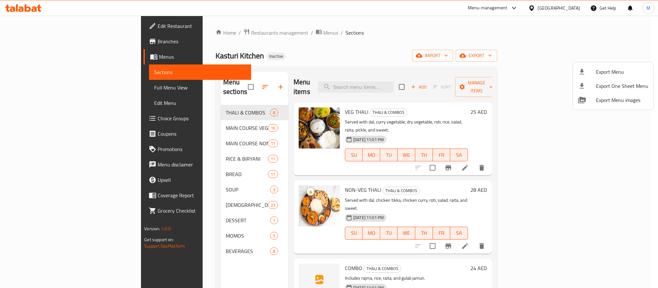
click at [55, 21] on div at bounding box center [329, 144] width 658 height 288
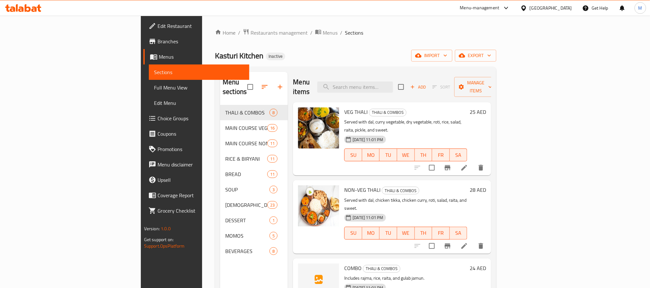
click at [158, 22] on span "Edit Restaurant" at bounding box center [201, 26] width 87 height 8
